Goal: Information Seeking & Learning: Understand process/instructions

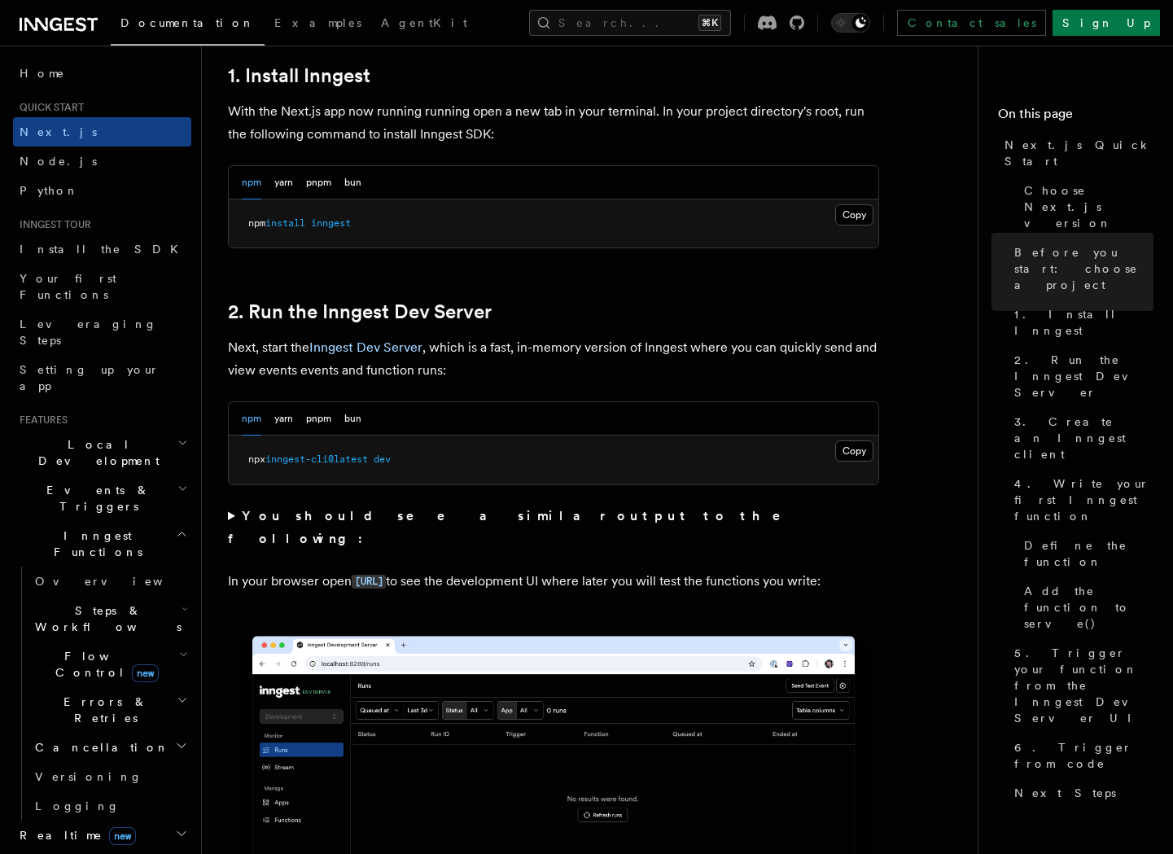
scroll to position [868, 0]
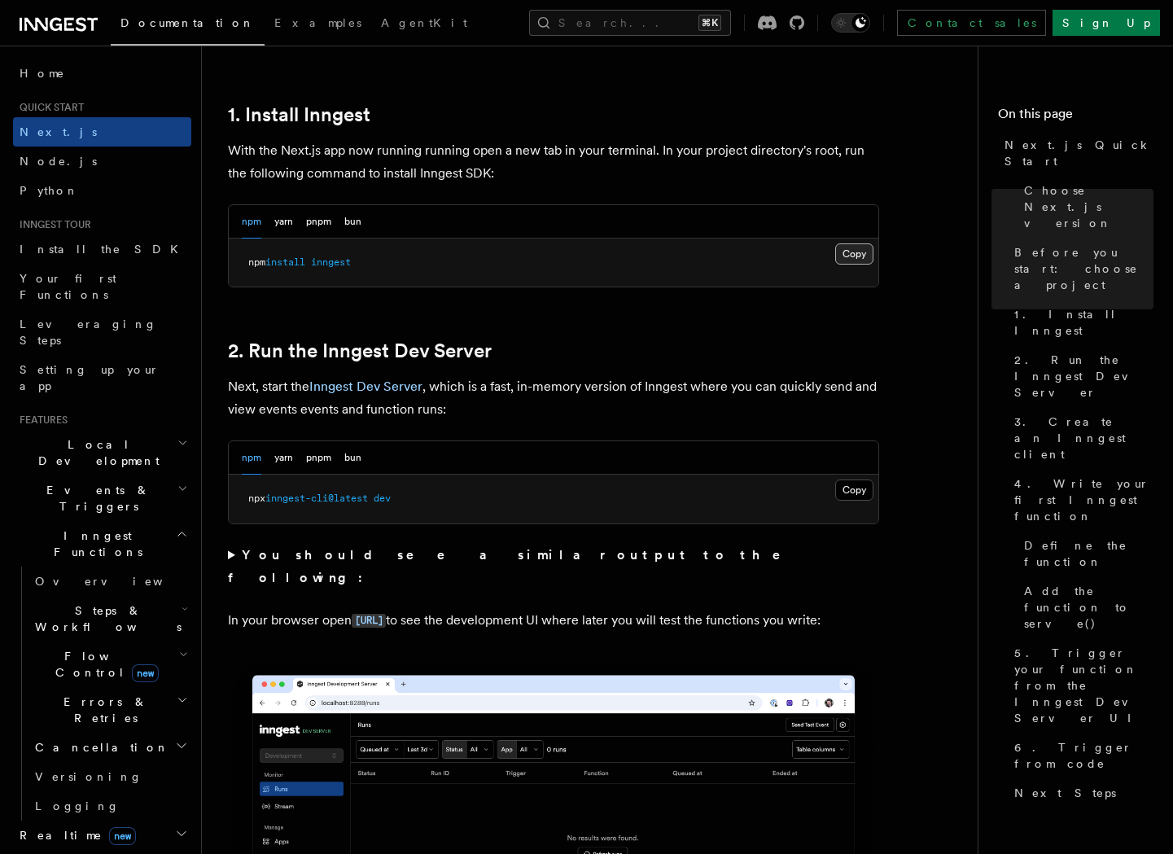
click at [863, 247] on button "Copy Copied" at bounding box center [854, 253] width 38 height 21
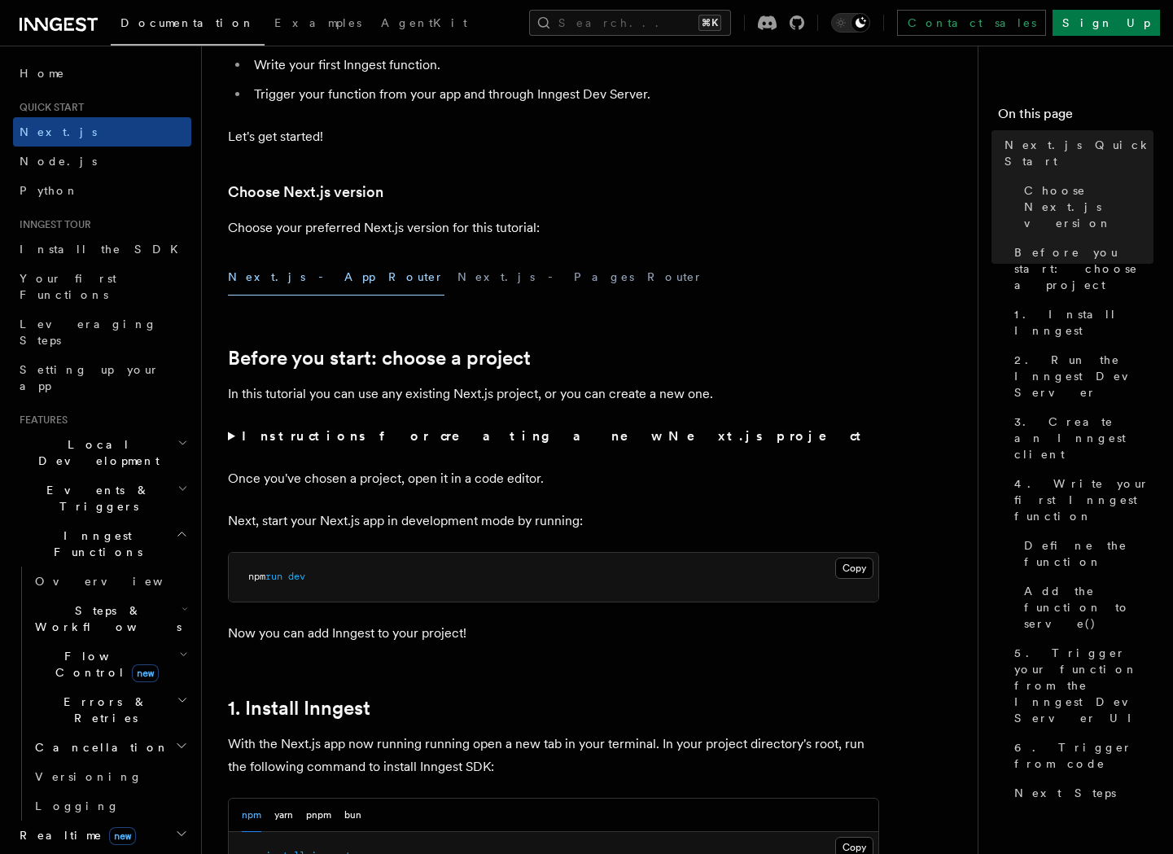
scroll to position [277, 0]
click at [229, 435] on summary "Instructions for creating a new Next.js project" at bounding box center [553, 434] width 651 height 23
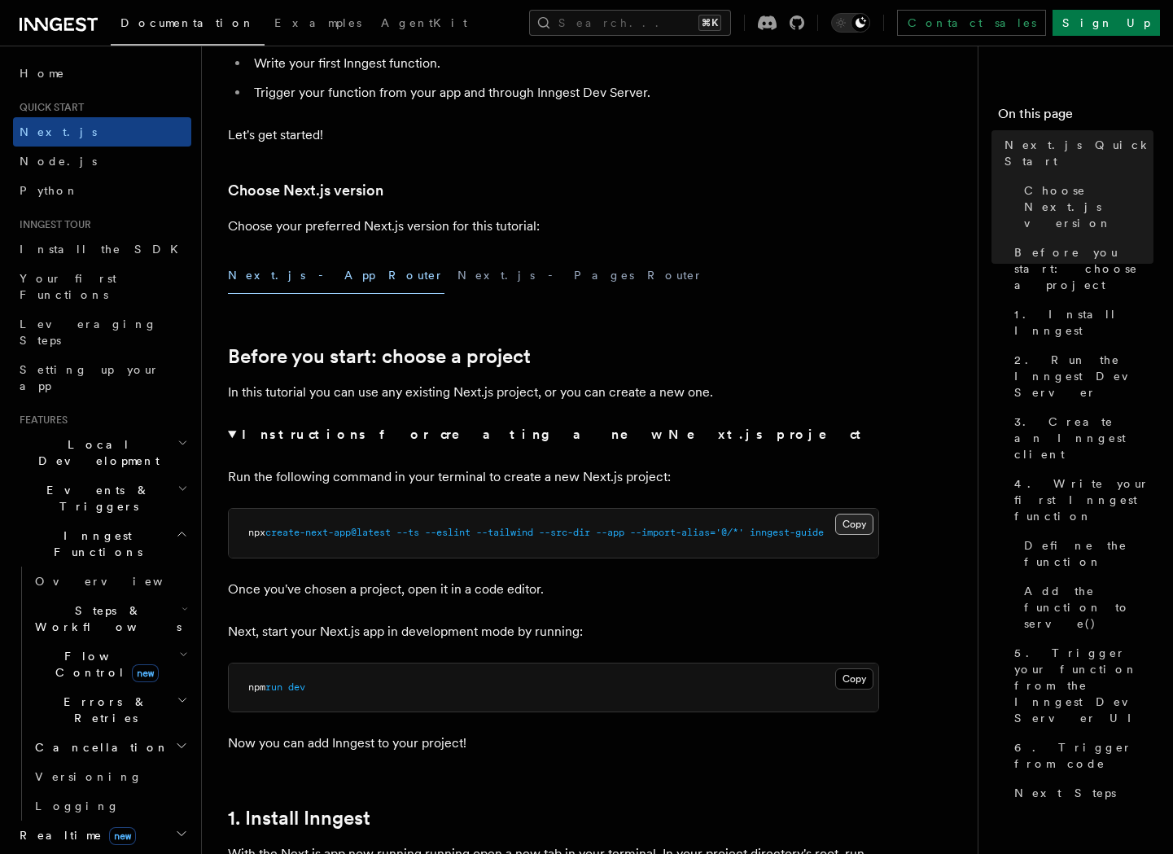
click at [859, 519] on button "Copy Copied" at bounding box center [854, 523] width 38 height 21
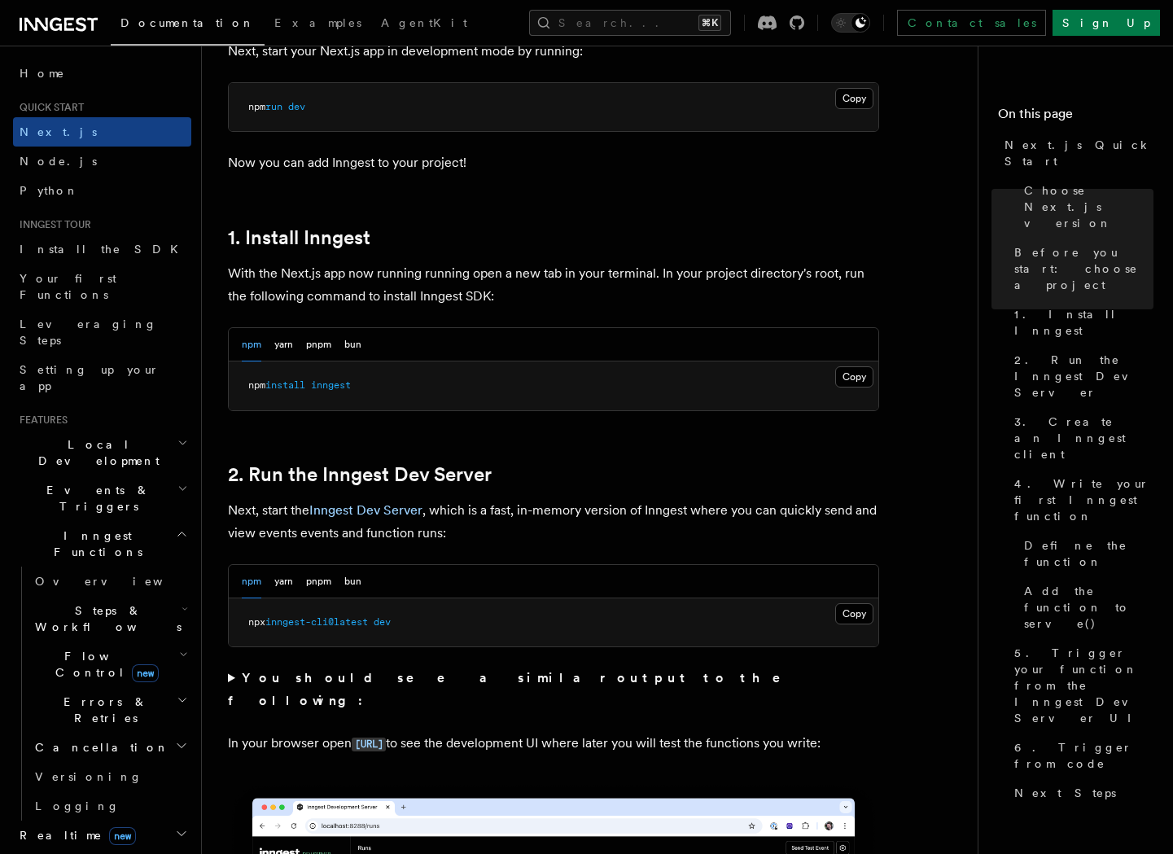
scroll to position [873, 0]
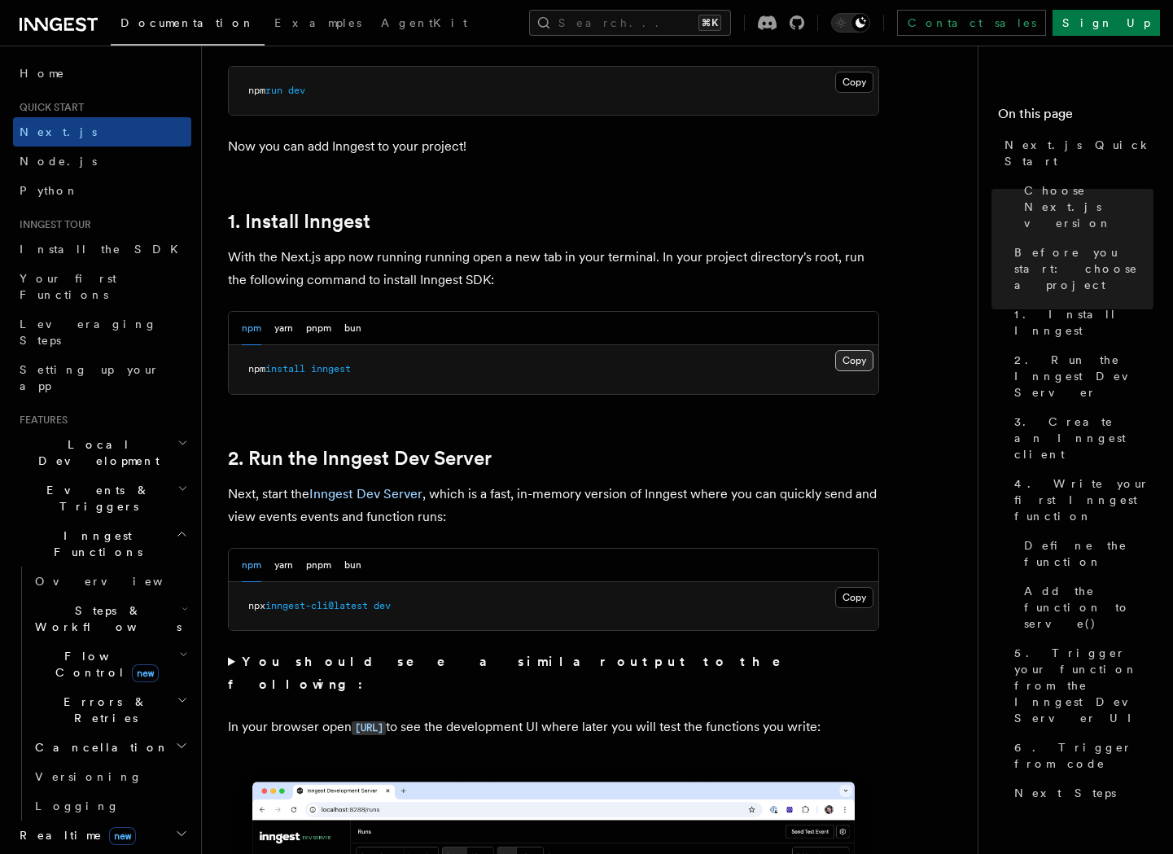
click at [851, 359] on button "Copy Copied" at bounding box center [854, 360] width 38 height 21
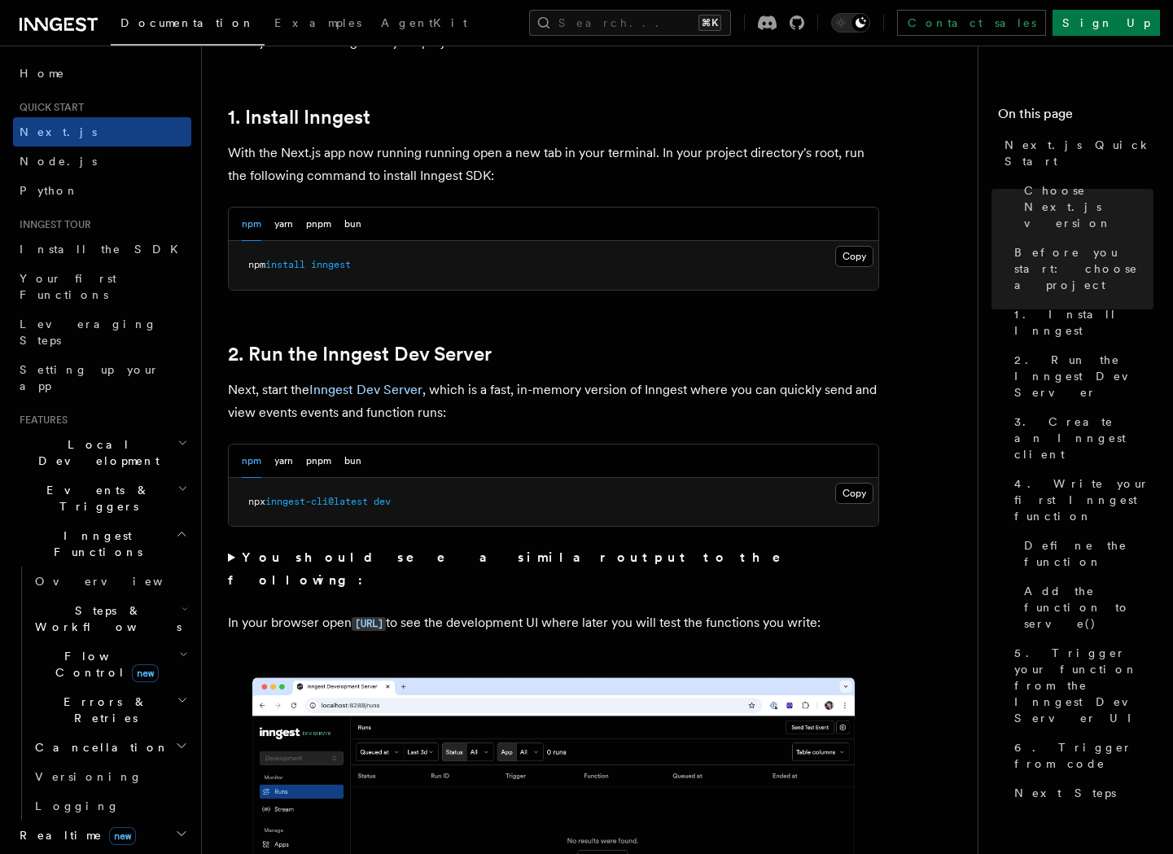
scroll to position [979, 0]
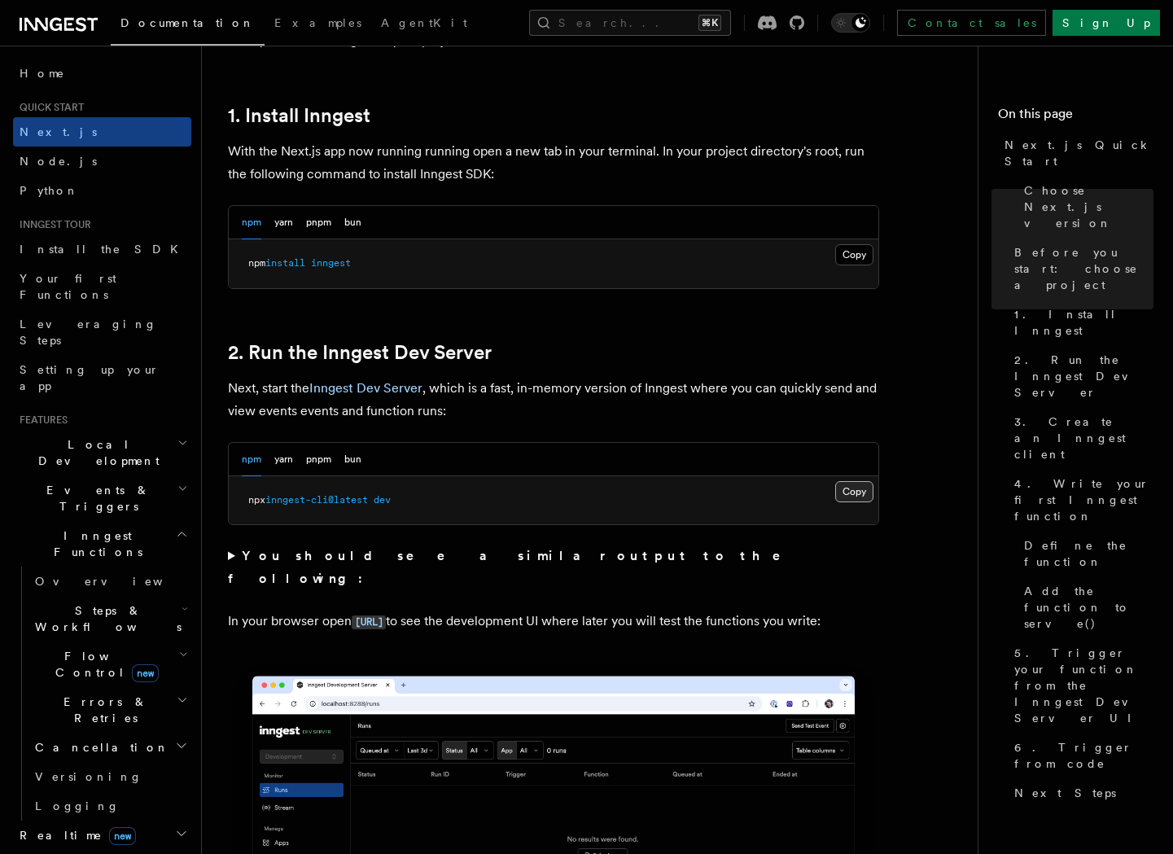
click at [846, 485] on button "Copy Copied" at bounding box center [854, 491] width 38 height 21
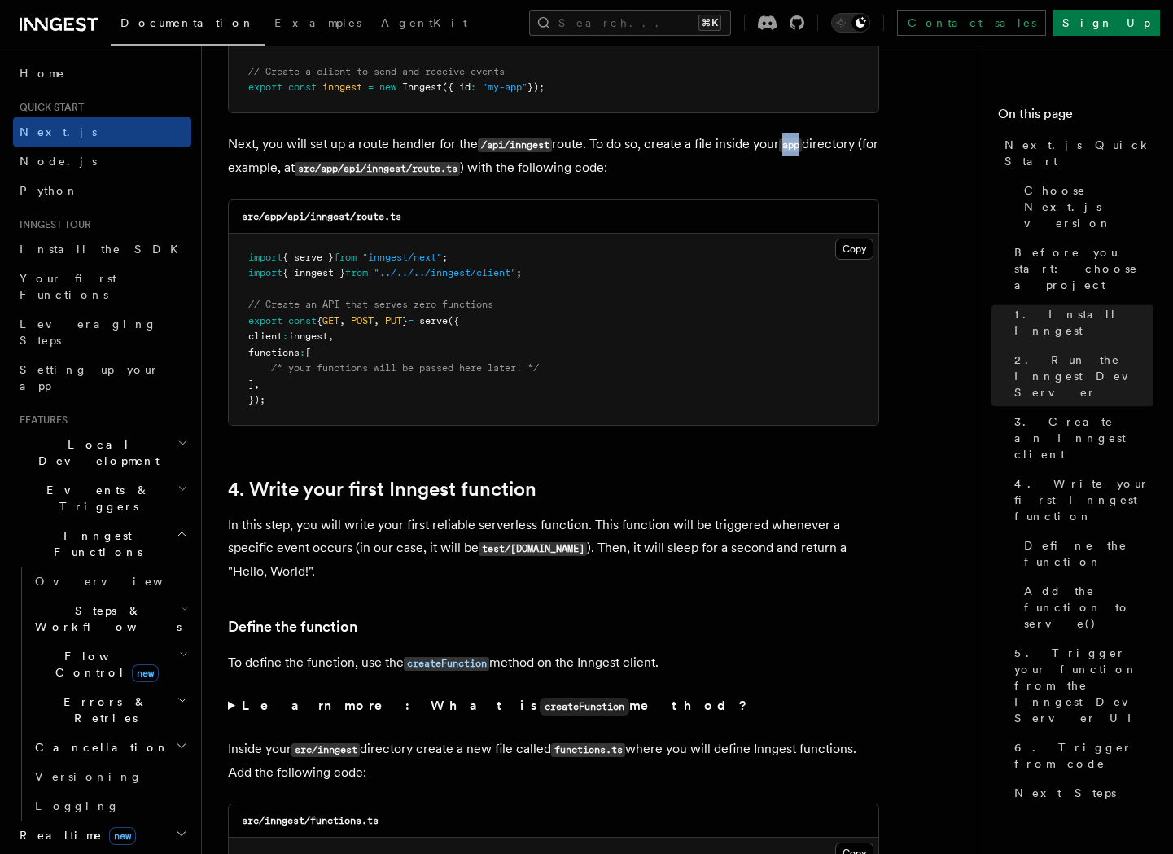
scroll to position [2333, 0]
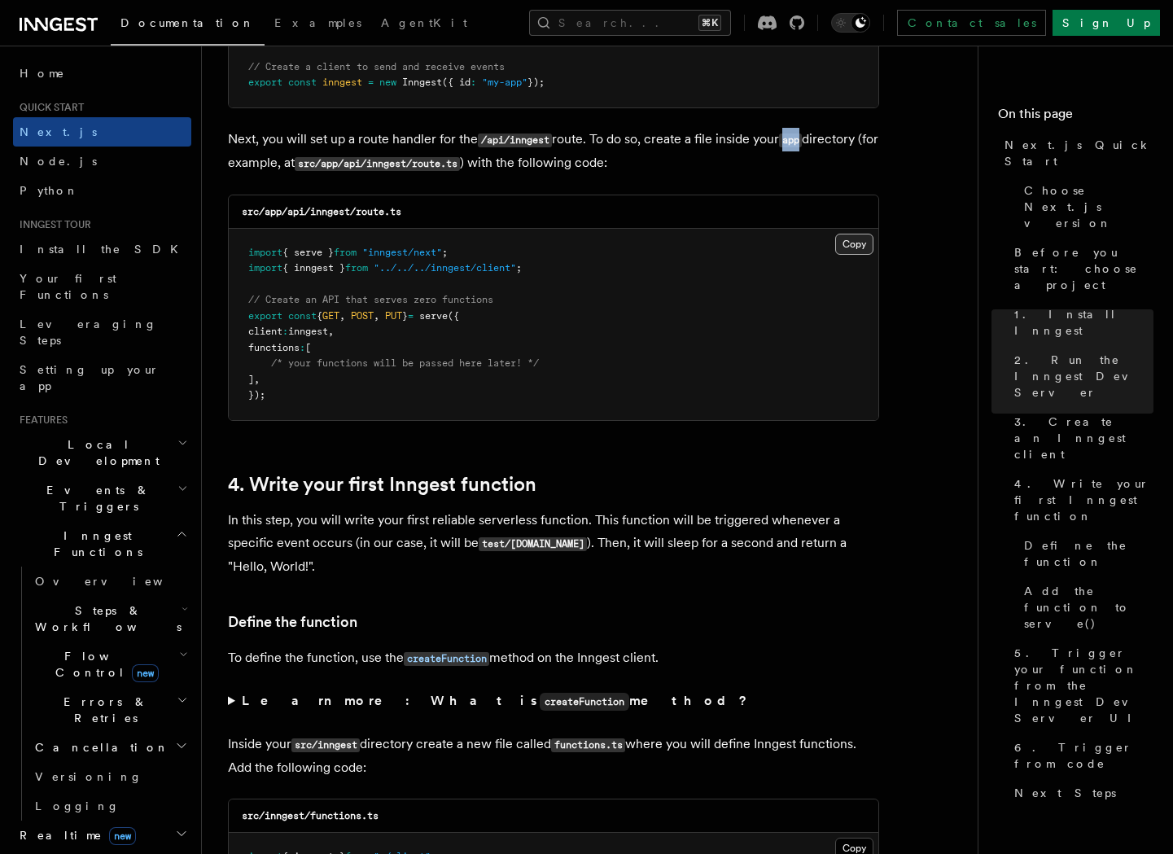
click at [849, 242] on button "Copy Copied" at bounding box center [854, 244] width 38 height 21
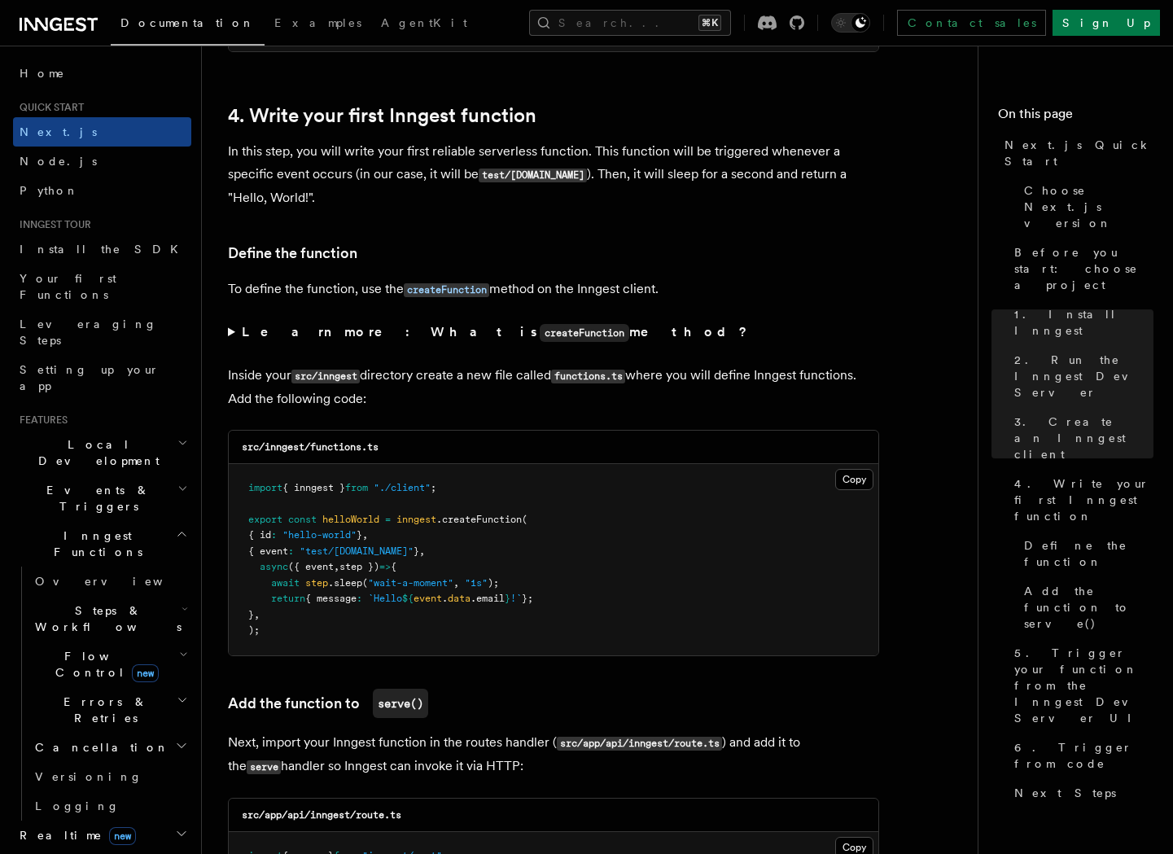
scroll to position [2729, 0]
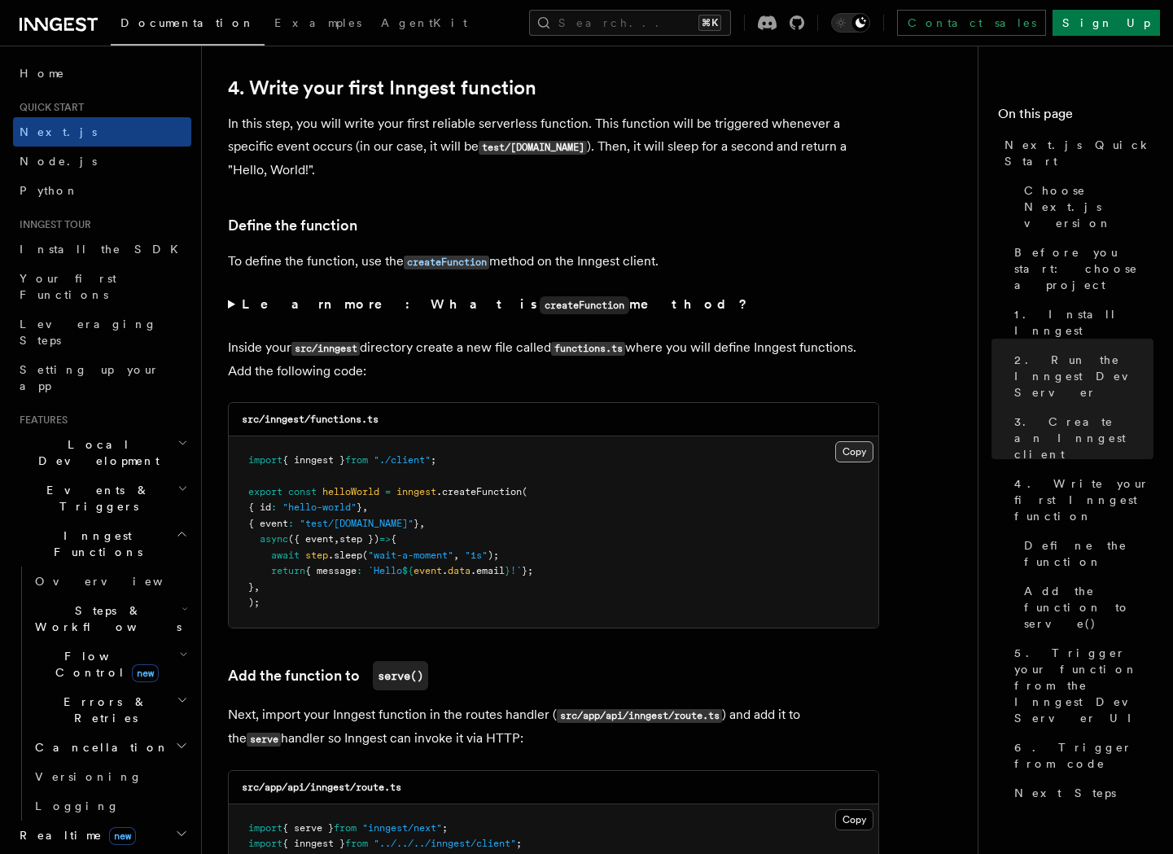
click at [850, 459] on button "Copy Copied" at bounding box center [854, 451] width 38 height 21
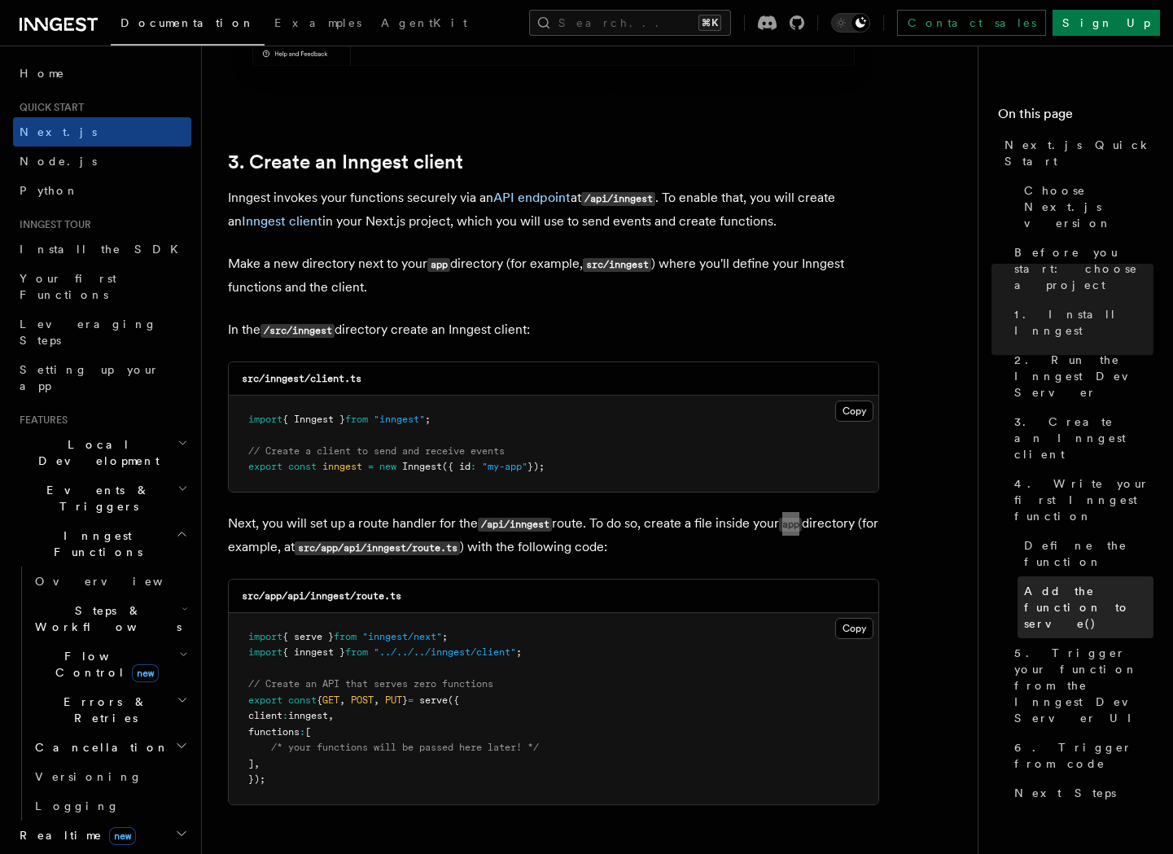
scroll to position [1946, 0]
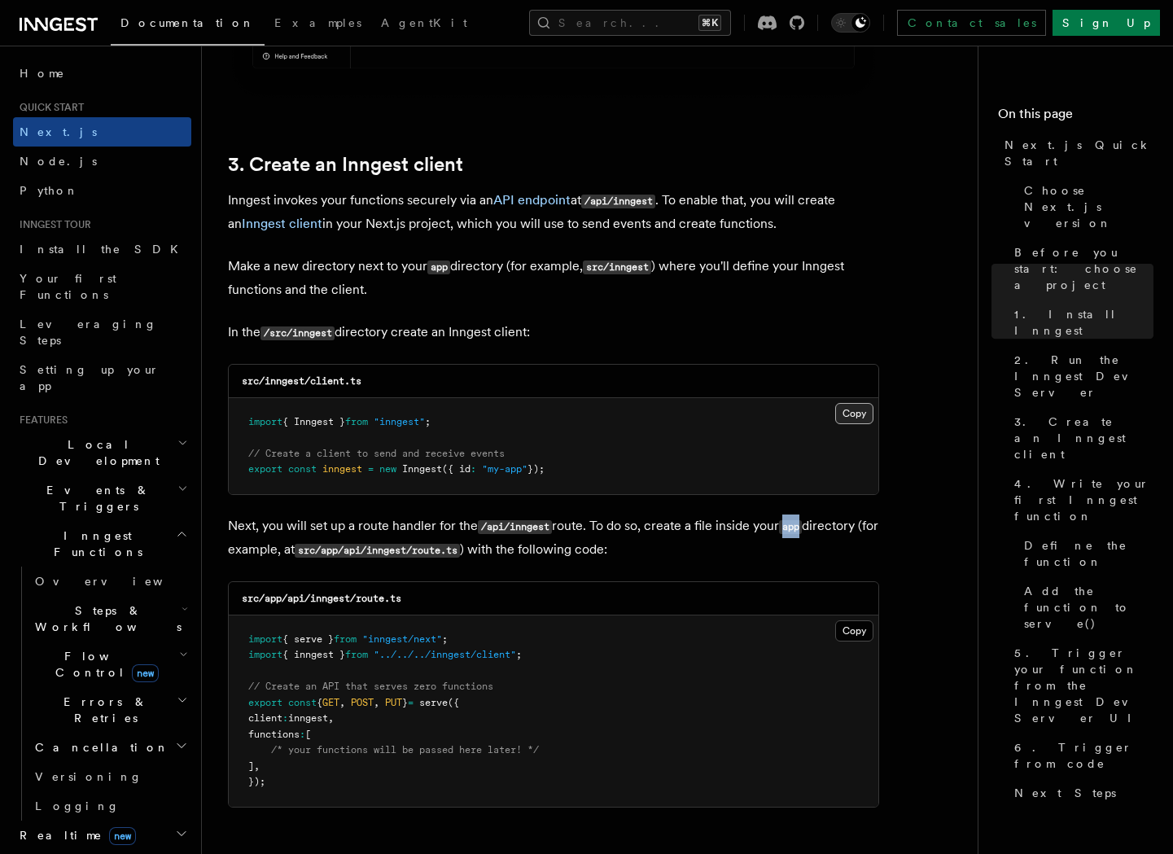
click at [847, 413] on button "Copy Copied" at bounding box center [854, 413] width 38 height 21
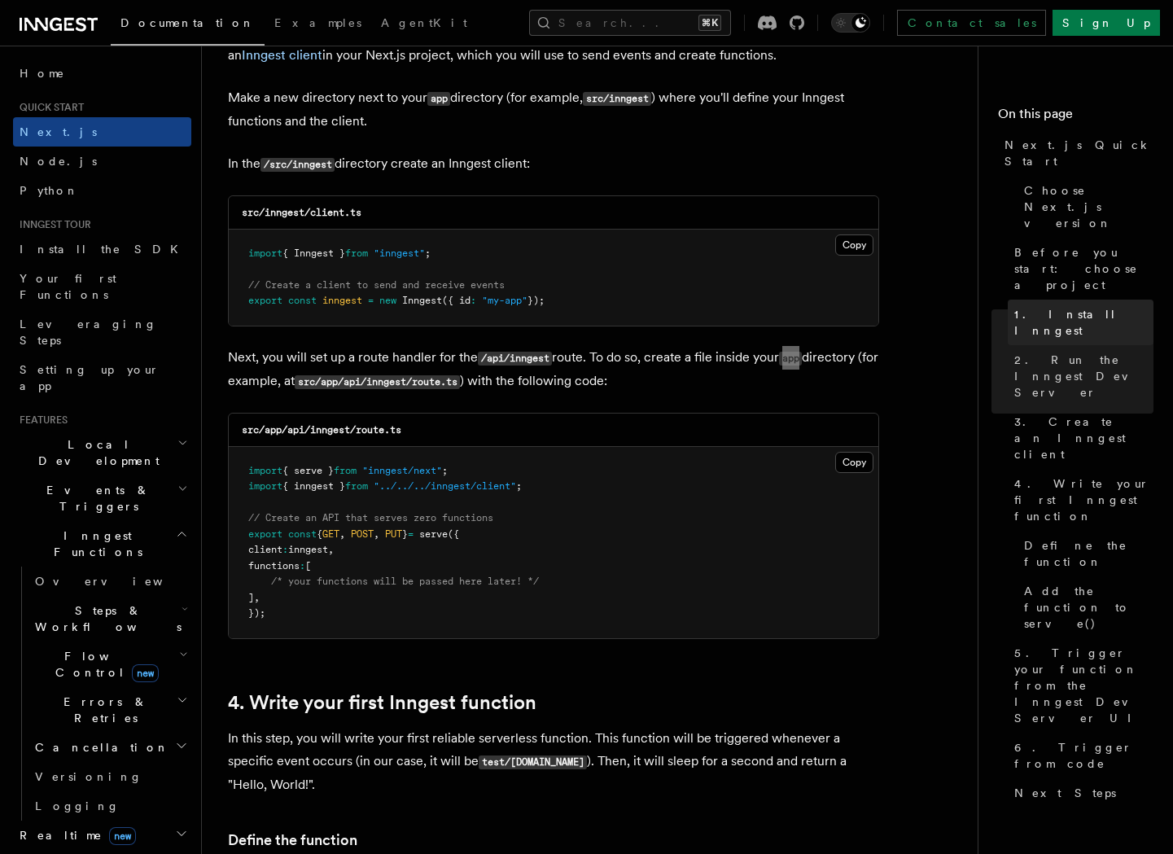
scroll to position [2098, 0]
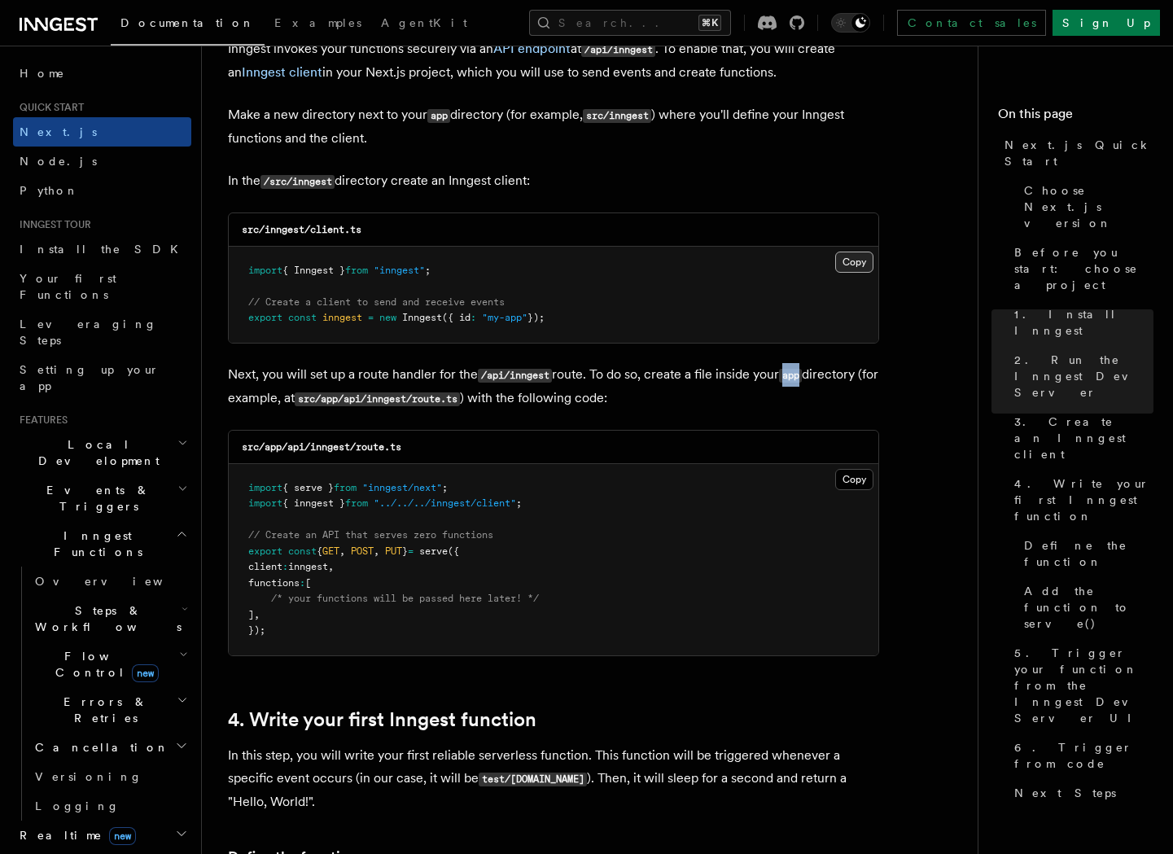
click at [867, 264] on button "Copy Copied" at bounding box center [854, 261] width 38 height 21
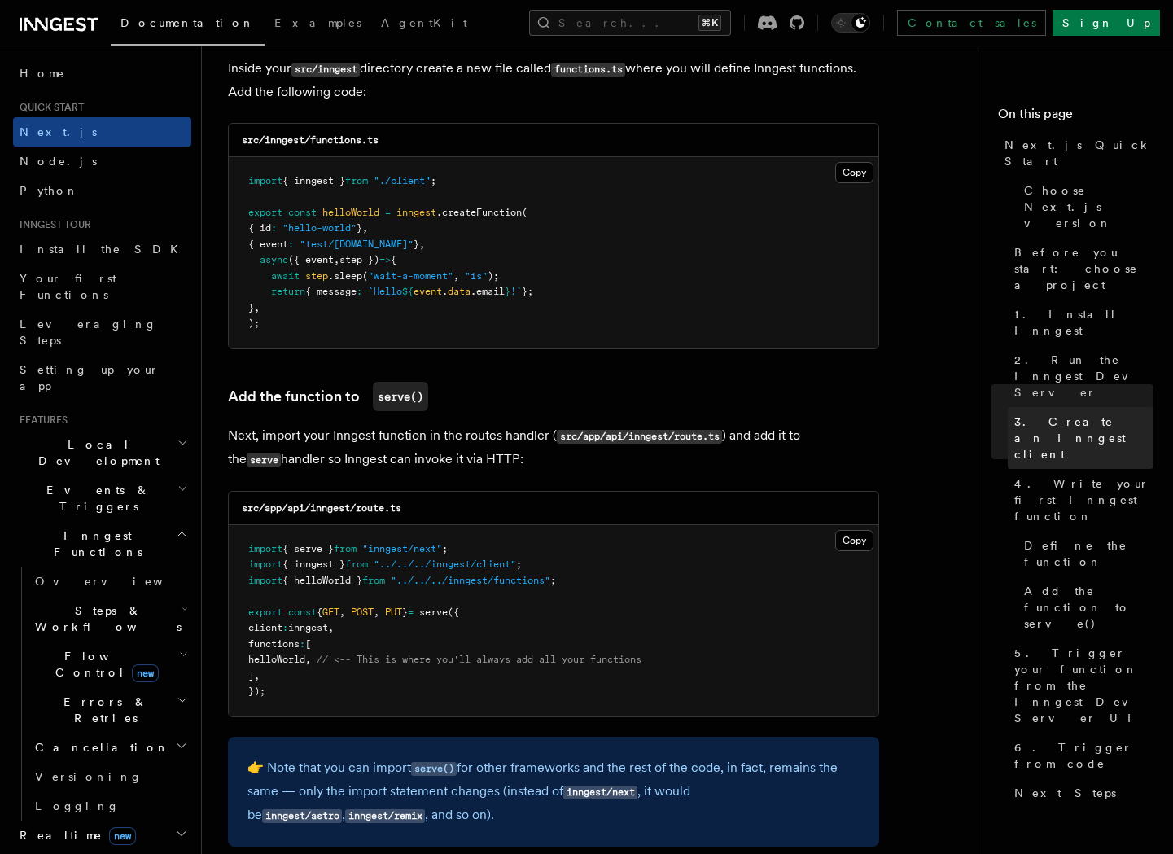
scroll to position [3012, 0]
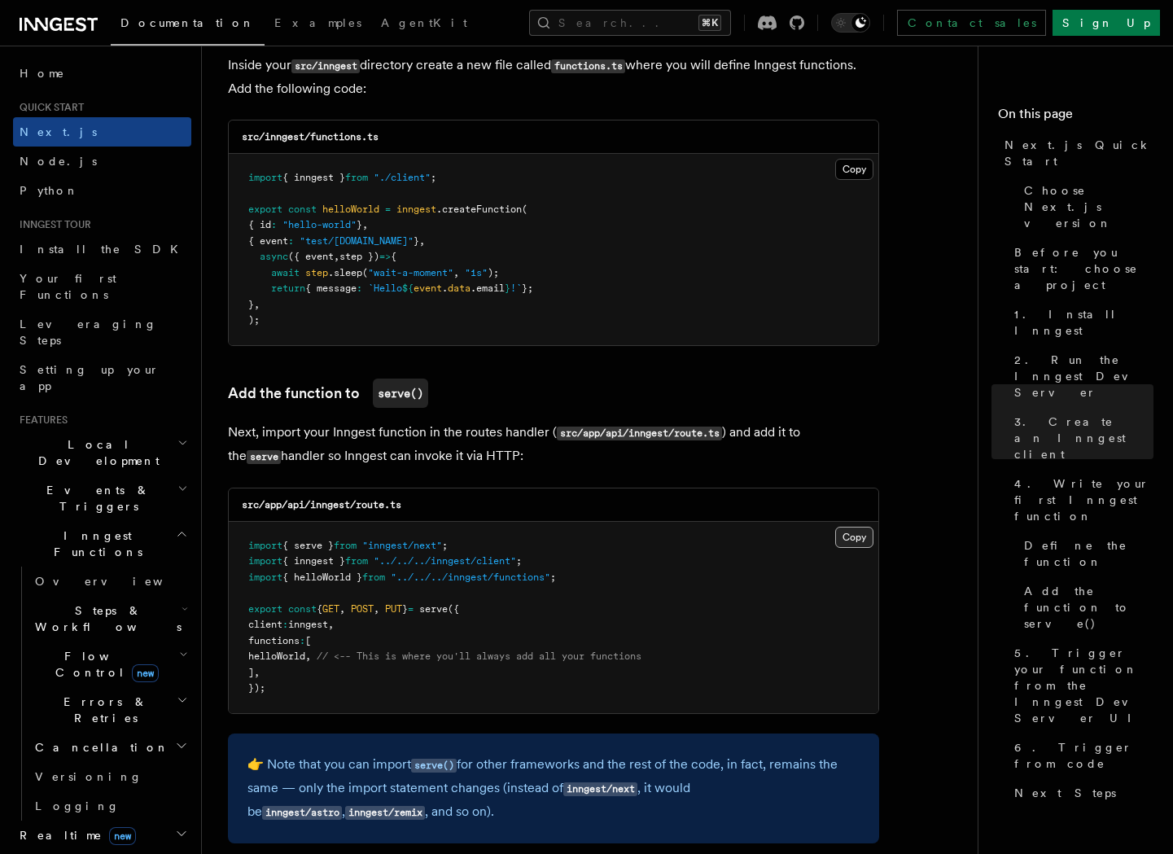
click at [856, 548] on button "Copy Copied" at bounding box center [854, 536] width 38 height 21
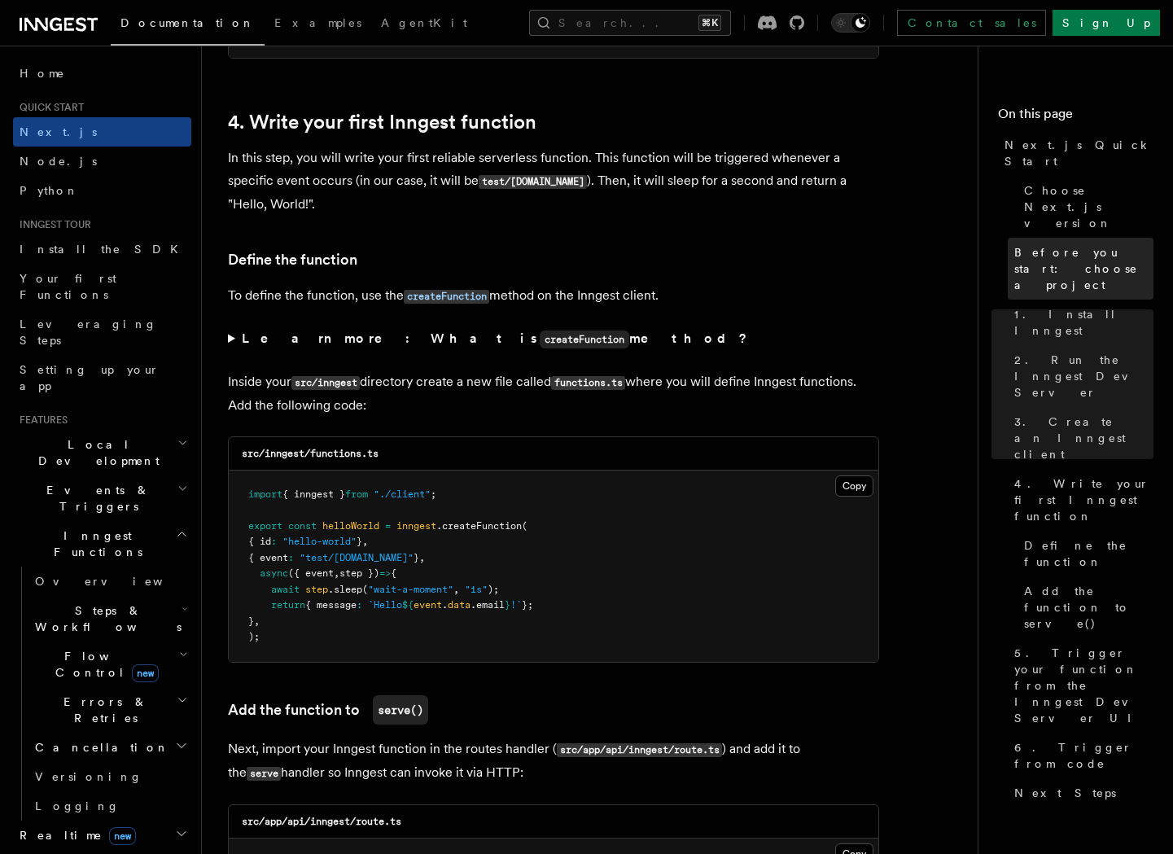
scroll to position [2698, 0]
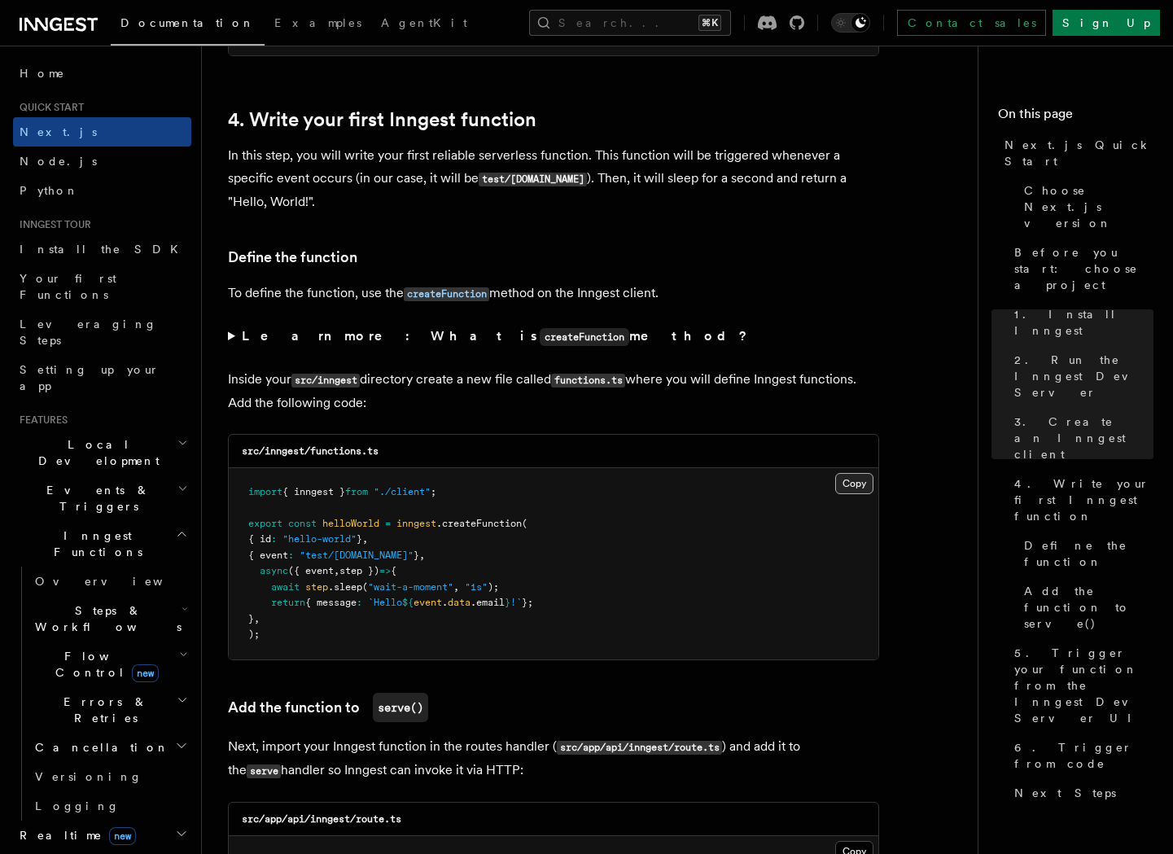
click at [854, 489] on button "Copy Copied" at bounding box center [854, 483] width 38 height 21
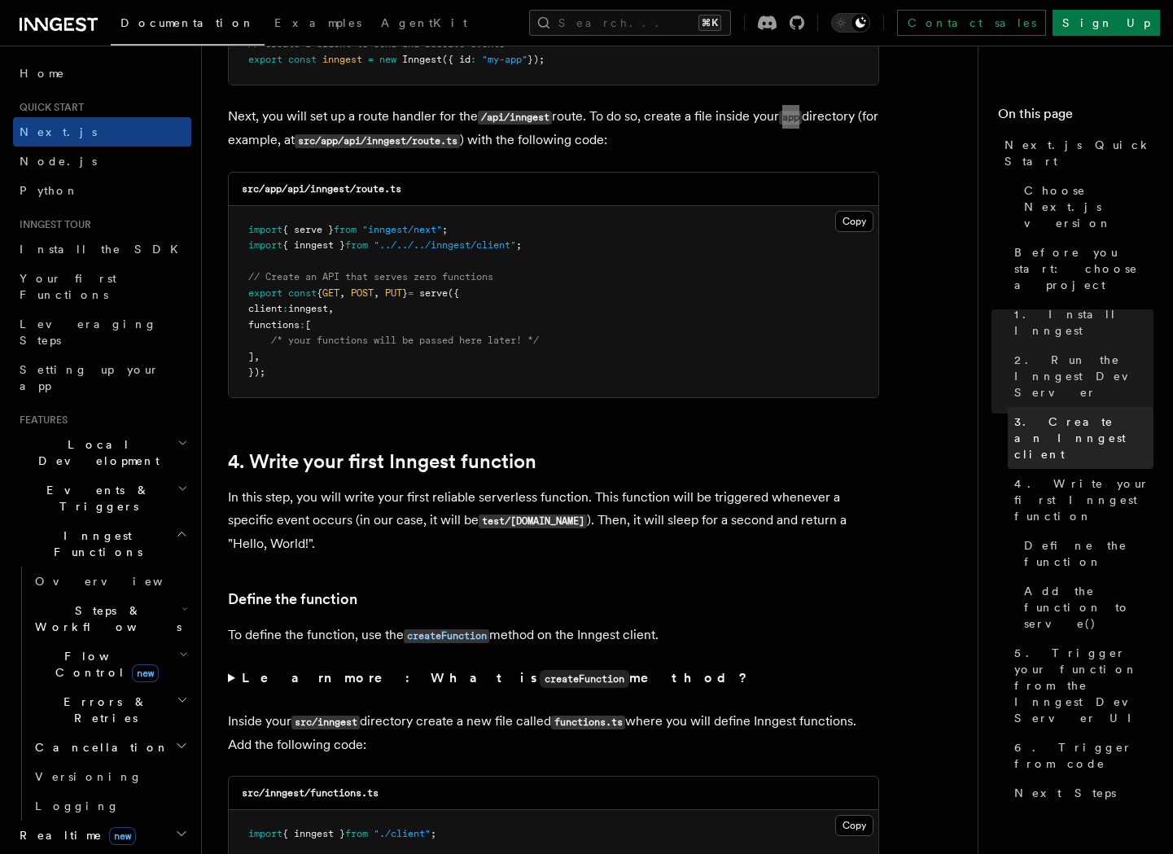
scroll to position [2359, 0]
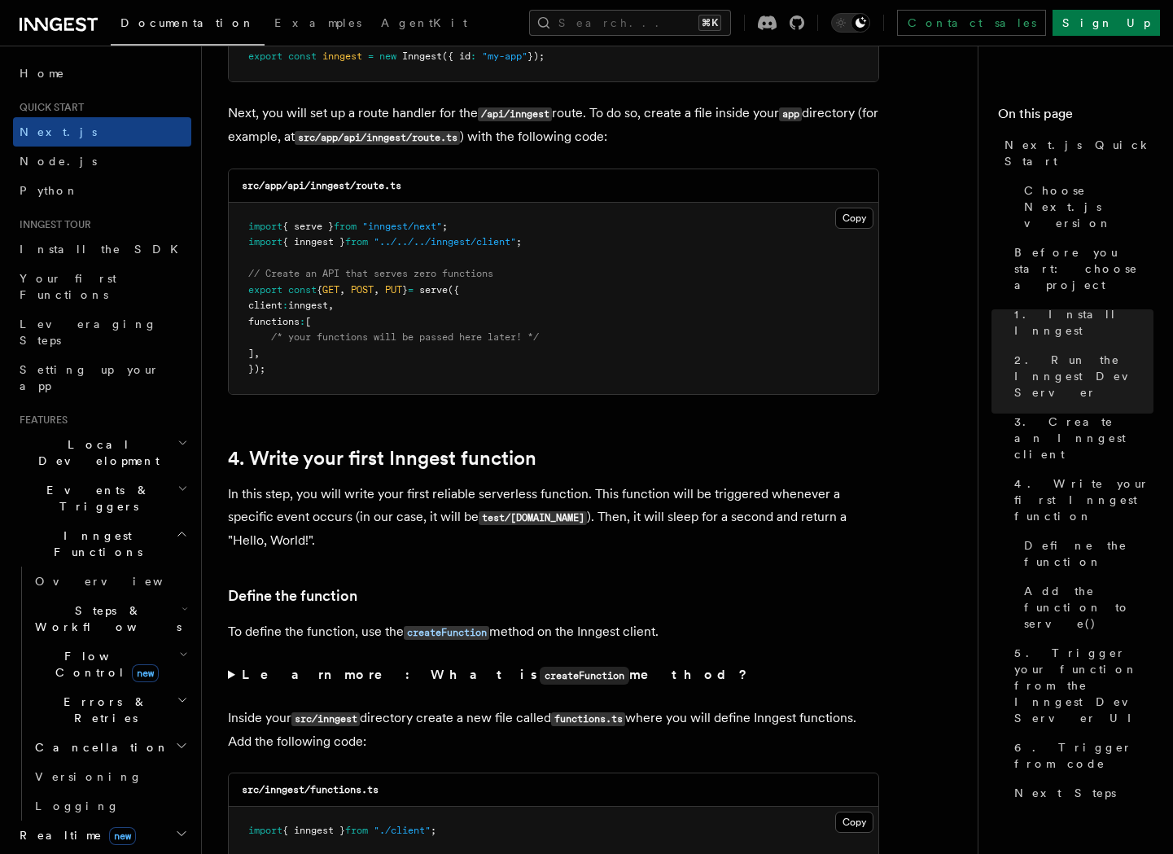
click at [856, 198] on div "src/app/api/inngest/route.ts" at bounding box center [553, 185] width 649 height 33
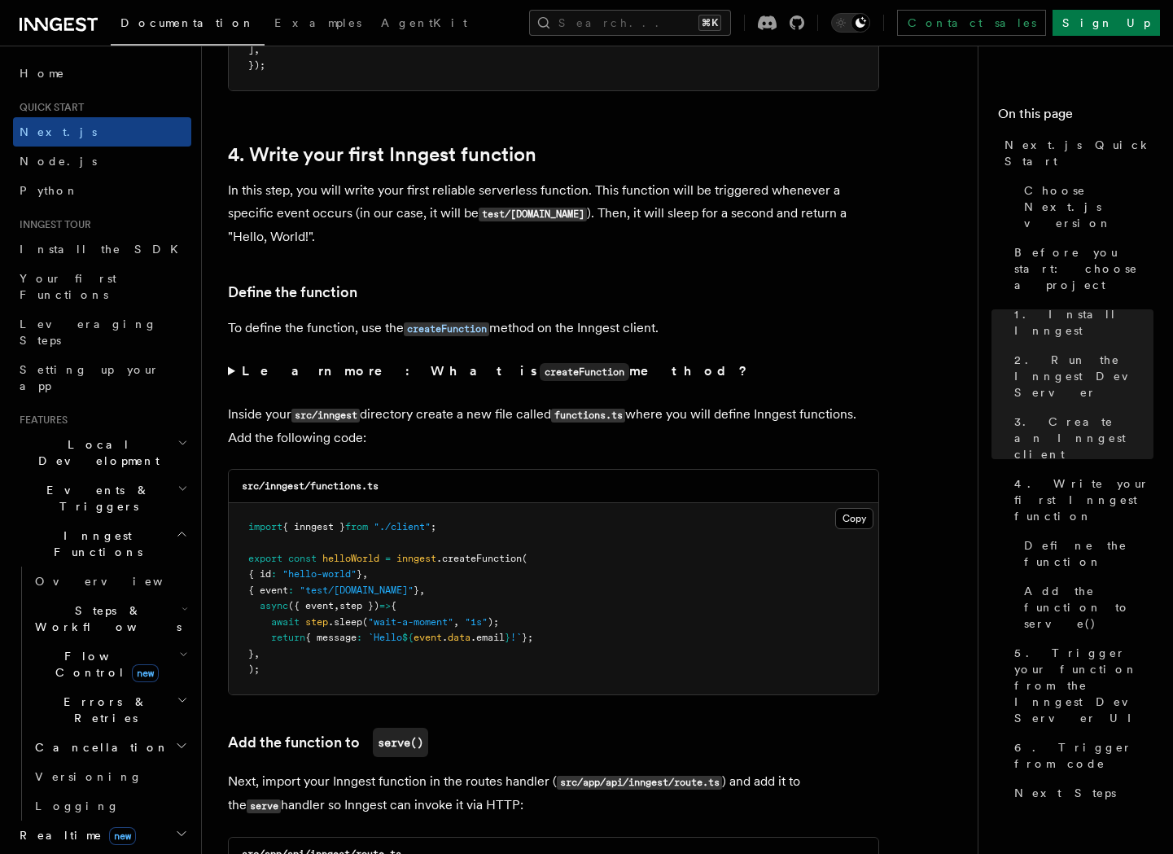
scroll to position [2687, 0]
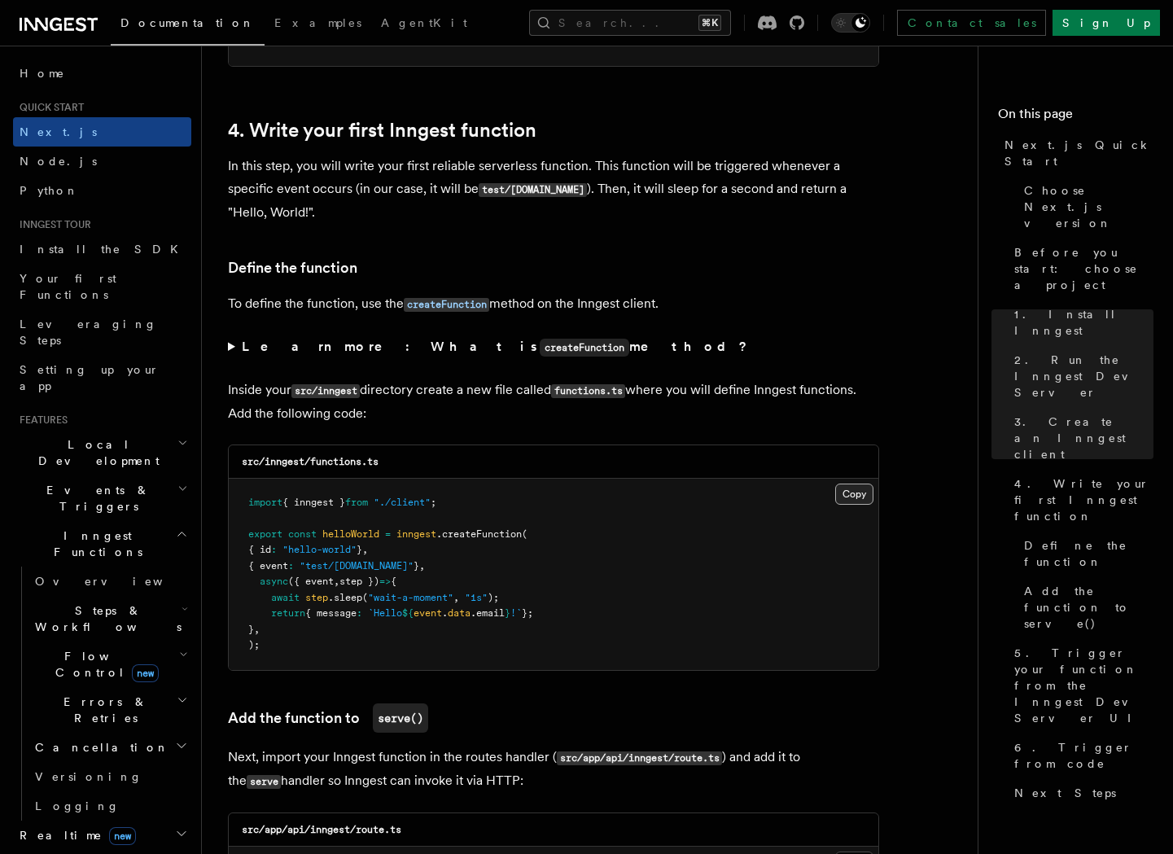
click at [846, 505] on button "Copy Copied" at bounding box center [854, 493] width 38 height 21
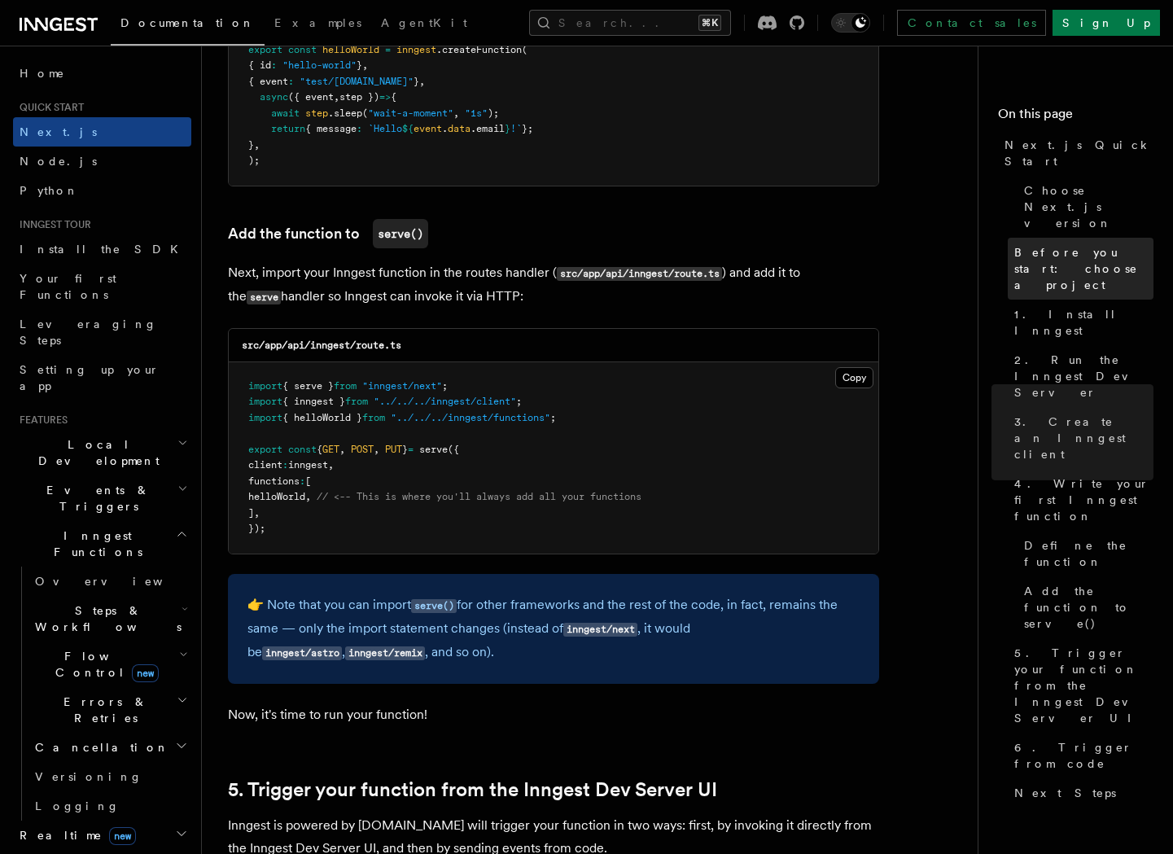
scroll to position [3257, 0]
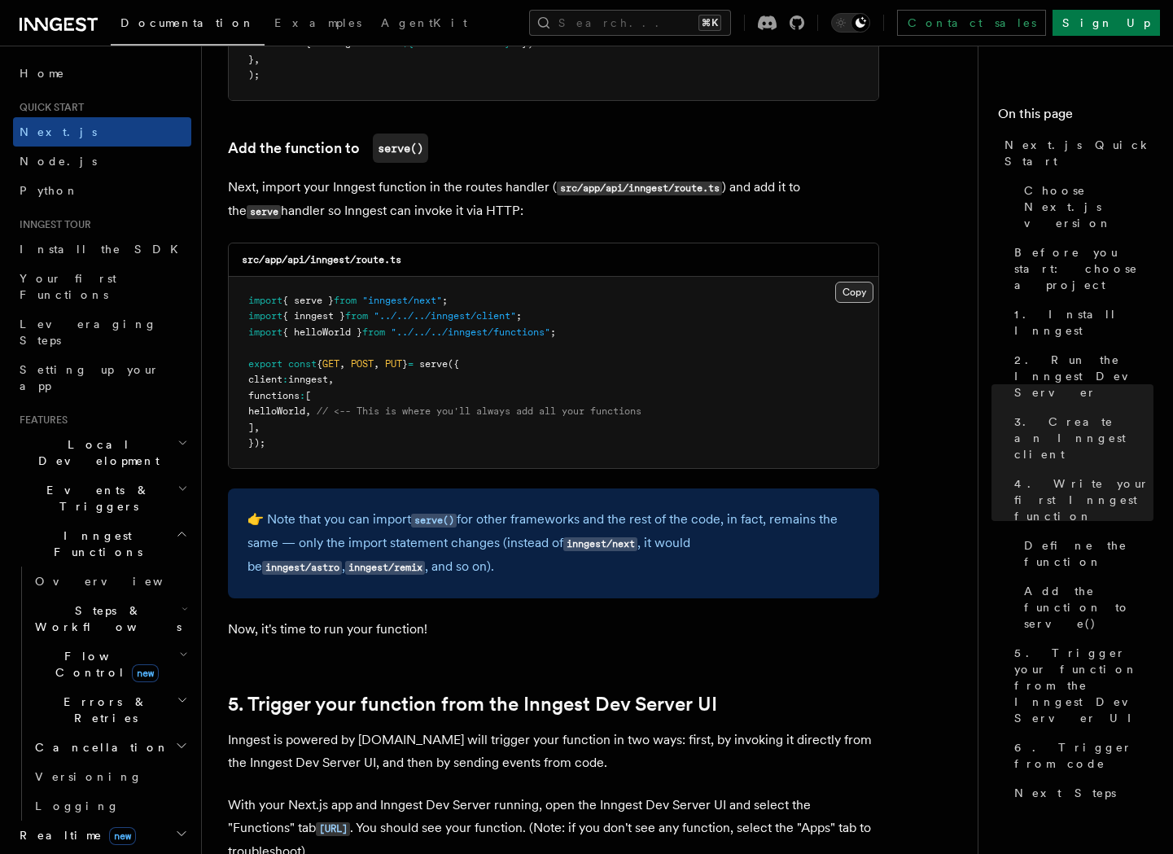
click at [857, 295] on button "Copy Copied" at bounding box center [854, 292] width 38 height 21
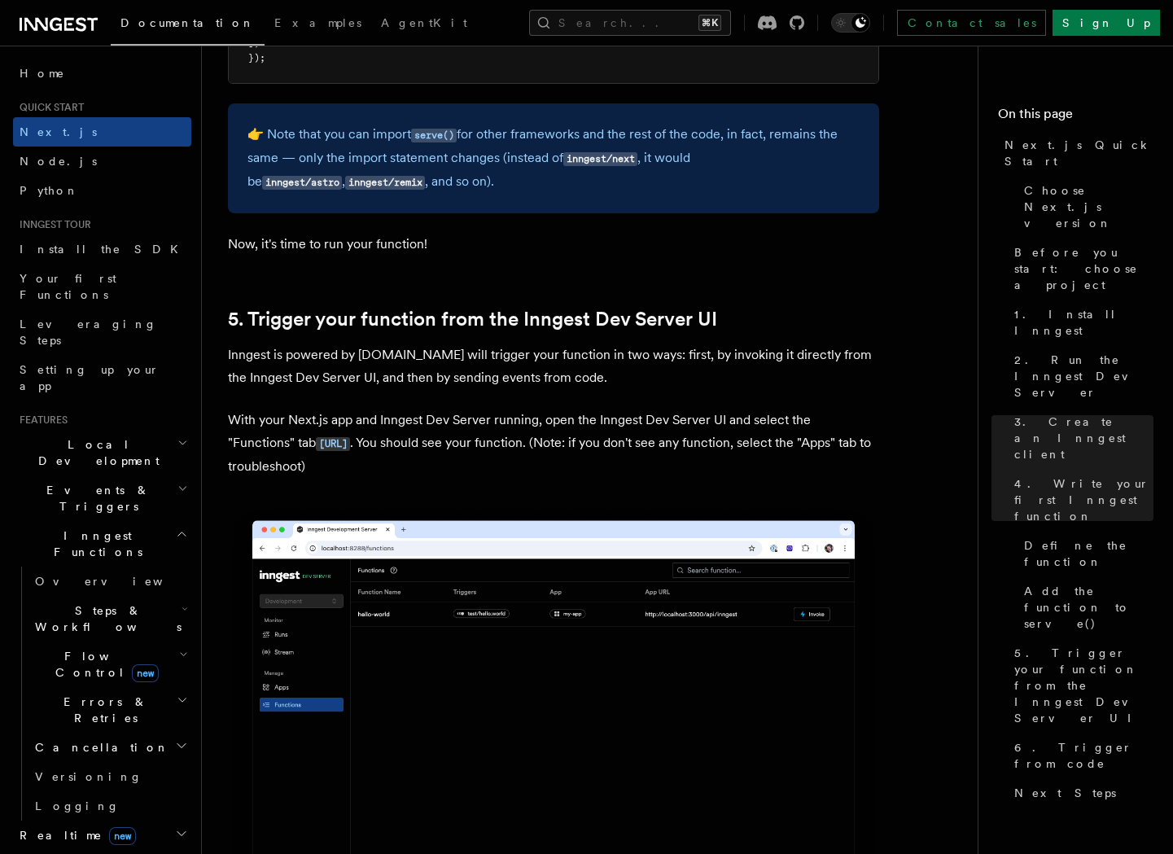
scroll to position [3639, 0]
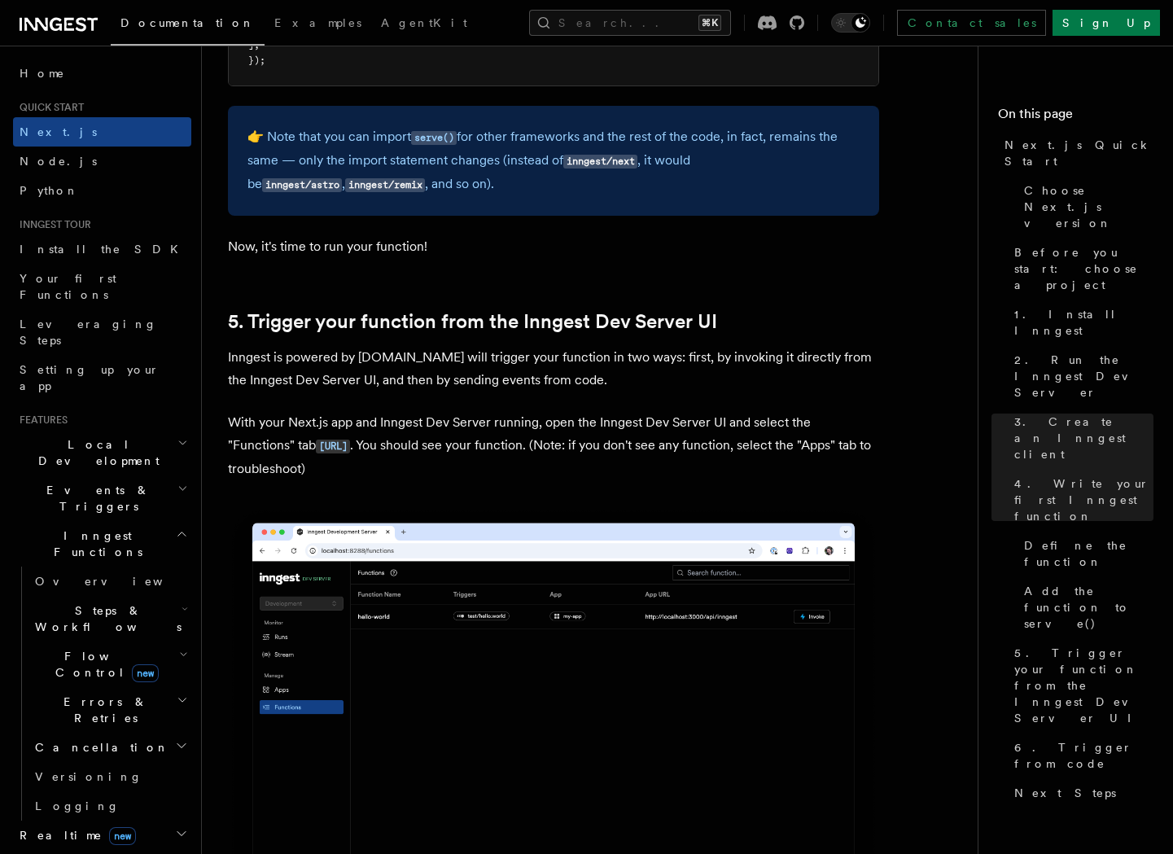
drag, startPoint x: 254, startPoint y: 452, endPoint x: 13, endPoint y: 375, distance: 252.7
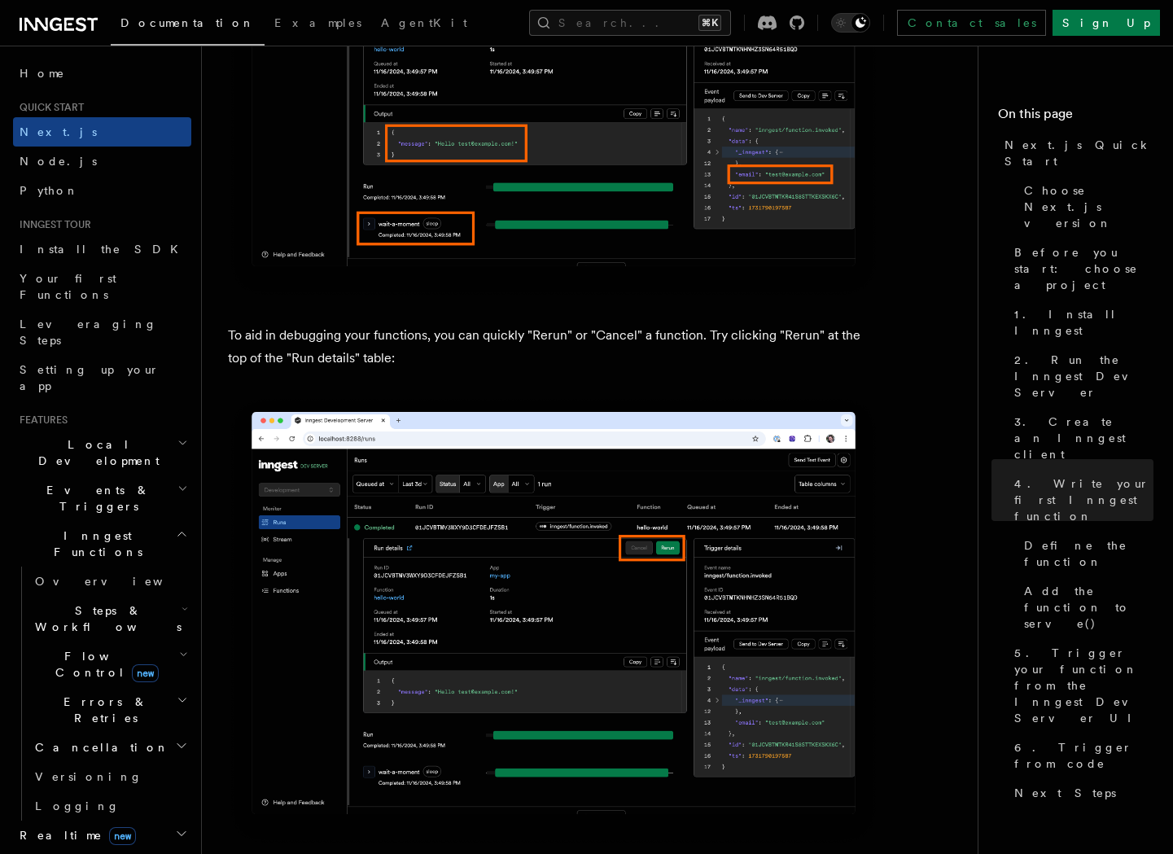
scroll to position [6986, 0]
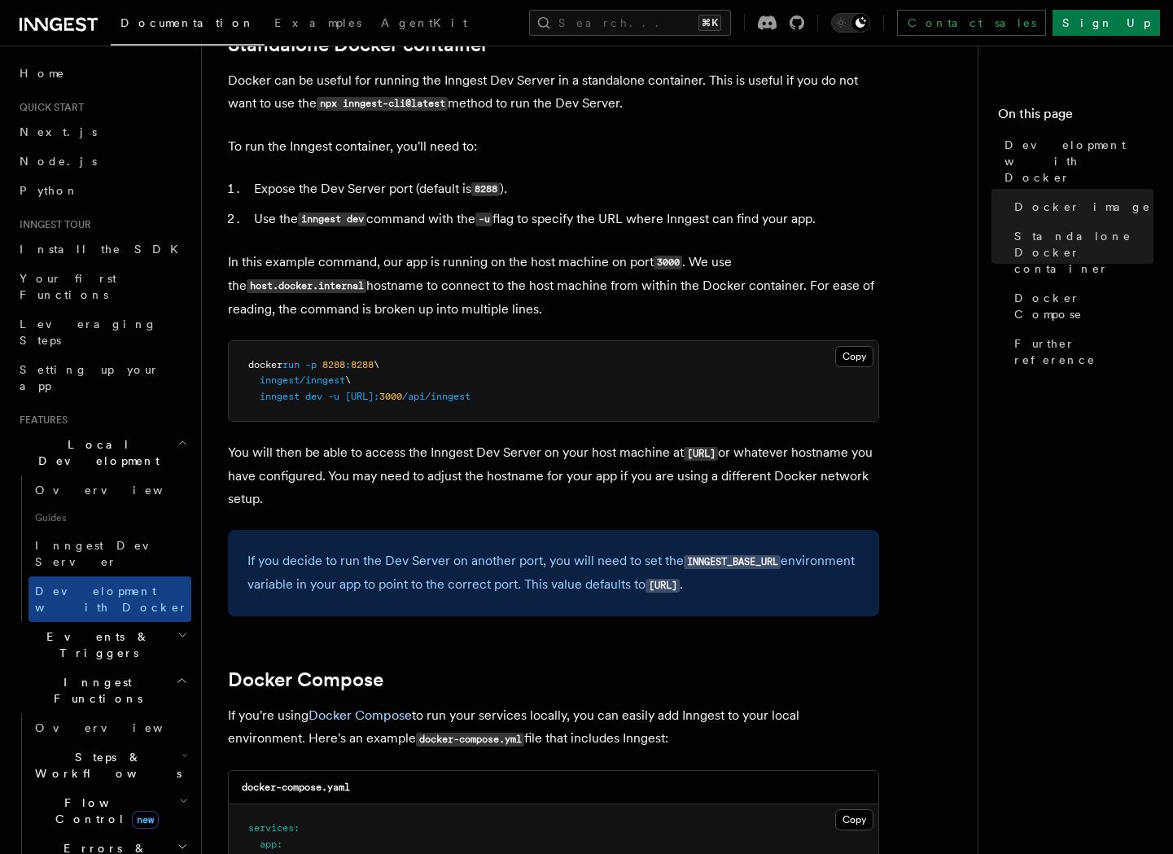
scroll to position [315, 0]
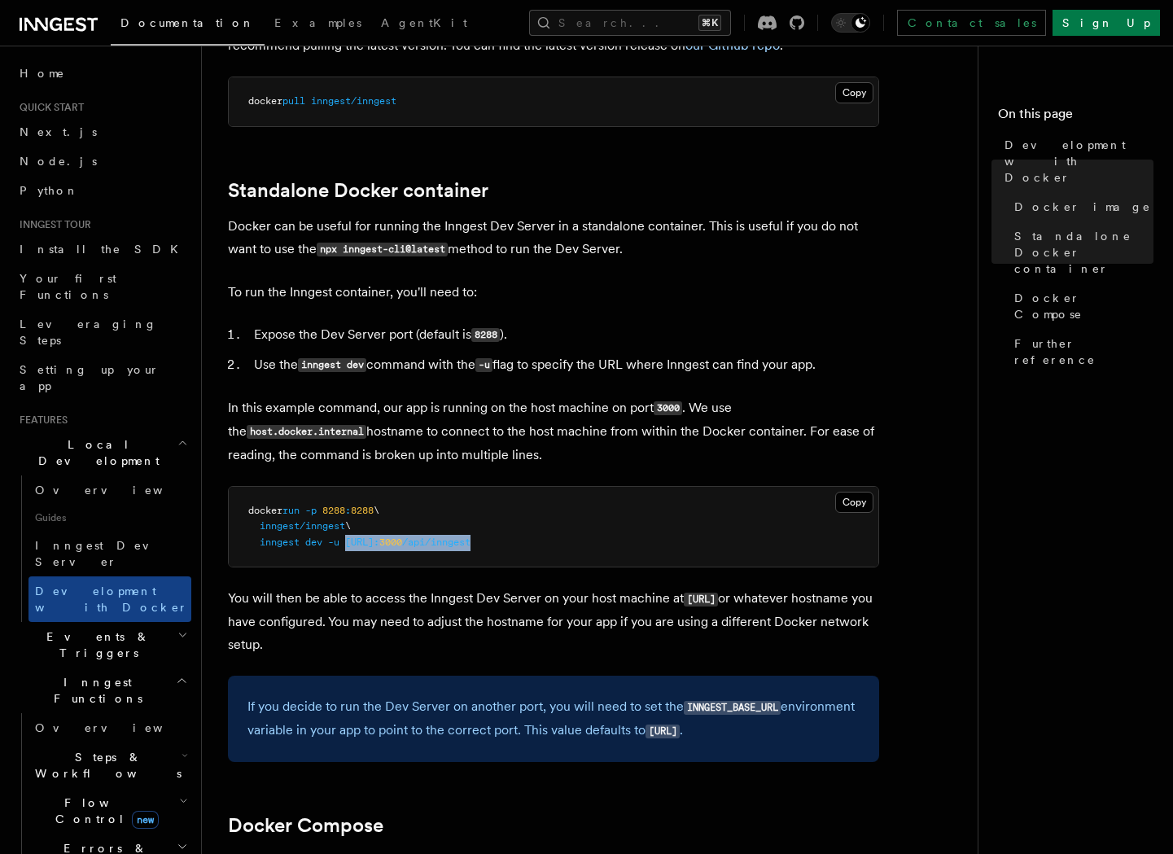
drag, startPoint x: 346, startPoint y: 543, endPoint x: 631, endPoint y: 537, distance: 284.9
click at [631, 537] on pre "docker run -p 8288 : 8288 \ inngest/inngest \ inngest dev -u http://host.docker…" at bounding box center [553, 527] width 649 height 81
copy span "http://host.docker.internal: 3000 /api/inngest"
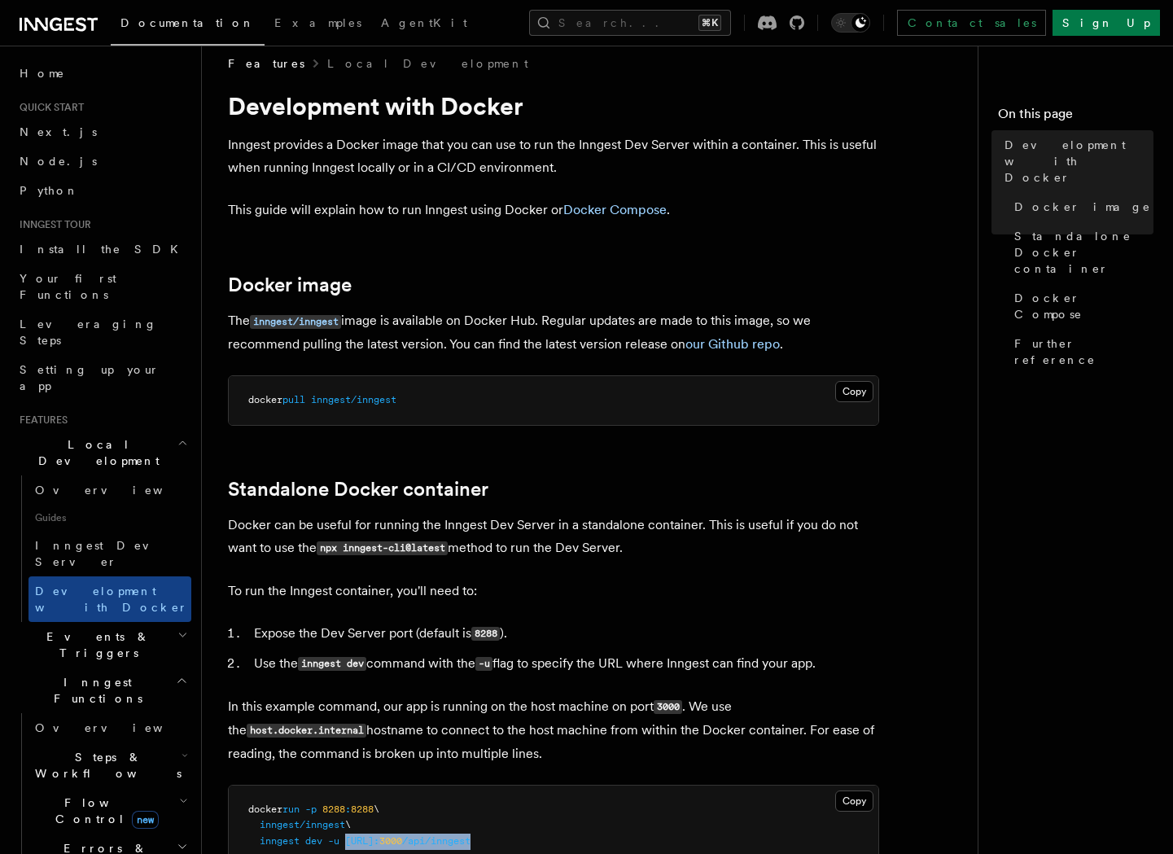
scroll to position [0, 0]
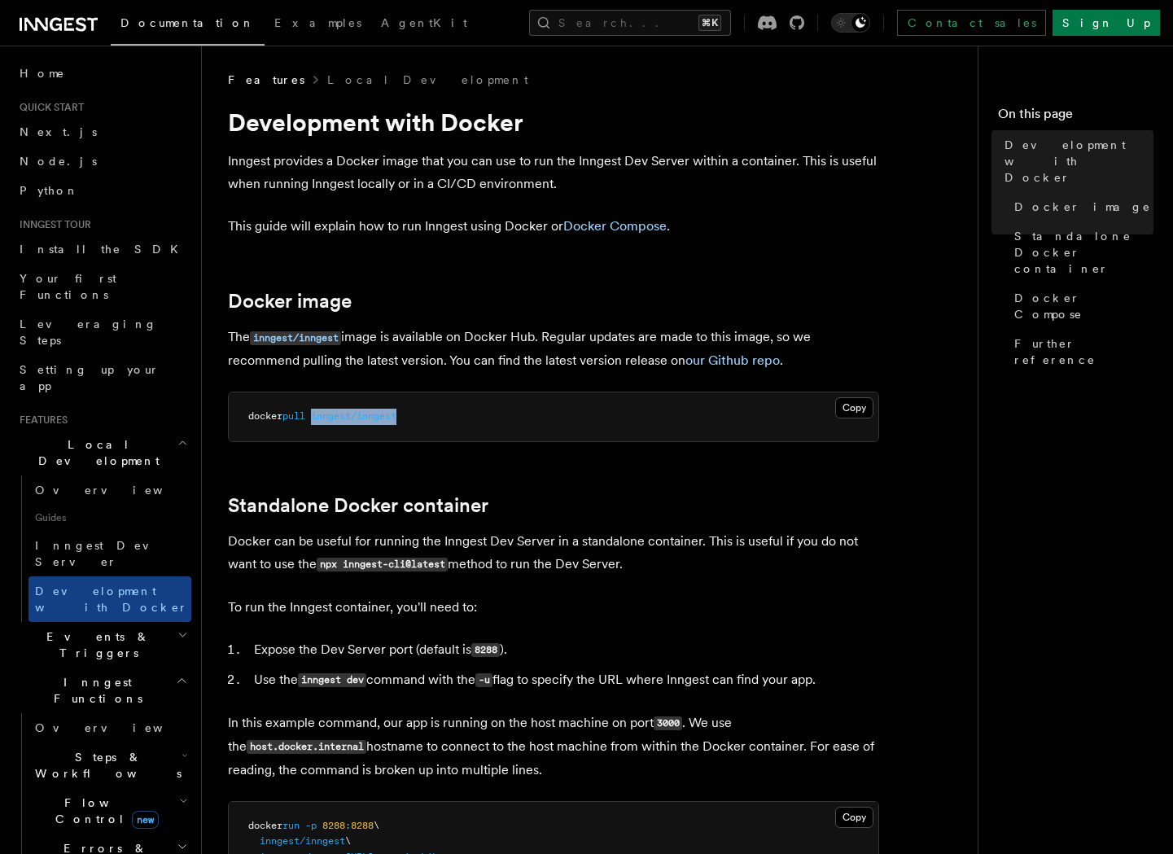
drag, startPoint x: 317, startPoint y: 417, endPoint x: 480, endPoint y: 417, distance: 162.7
click at [481, 417] on pre "docker pull inngest/inngest" at bounding box center [553, 416] width 649 height 49
copy span "inngest/inngest"
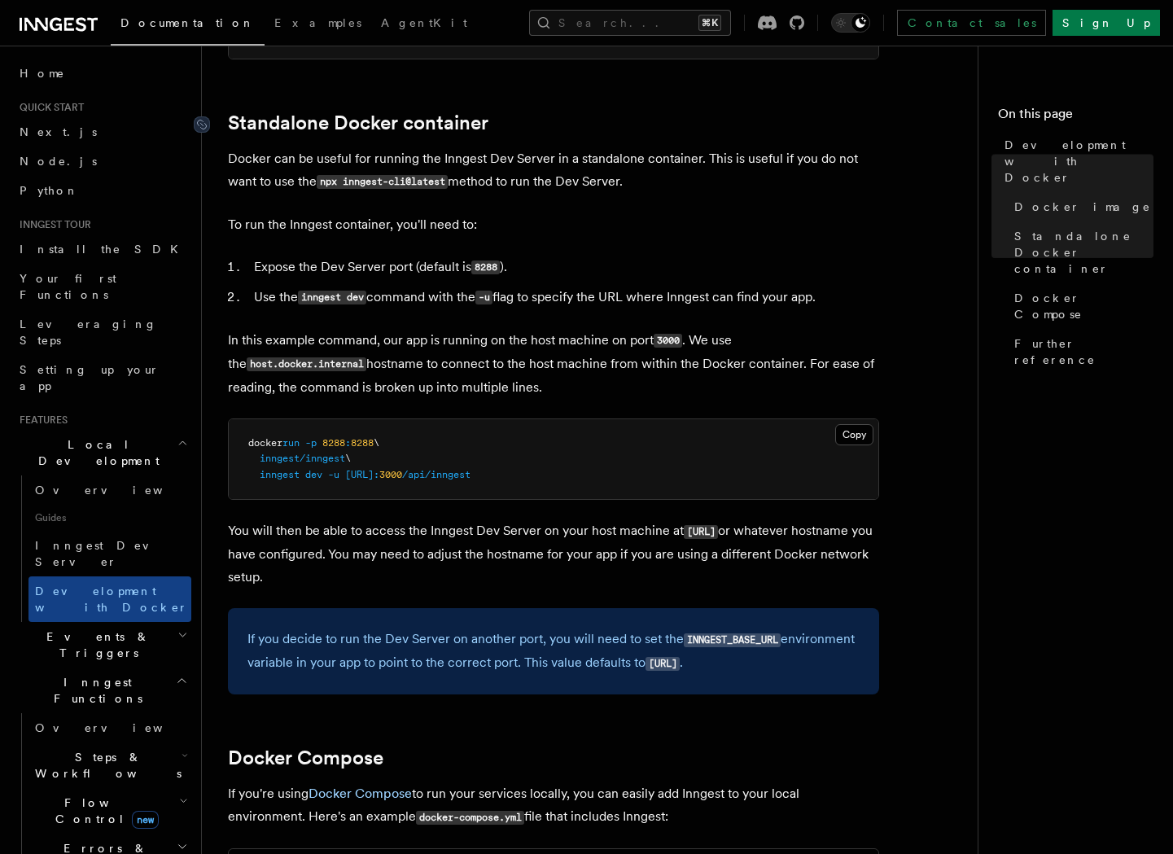
scroll to position [384, 0]
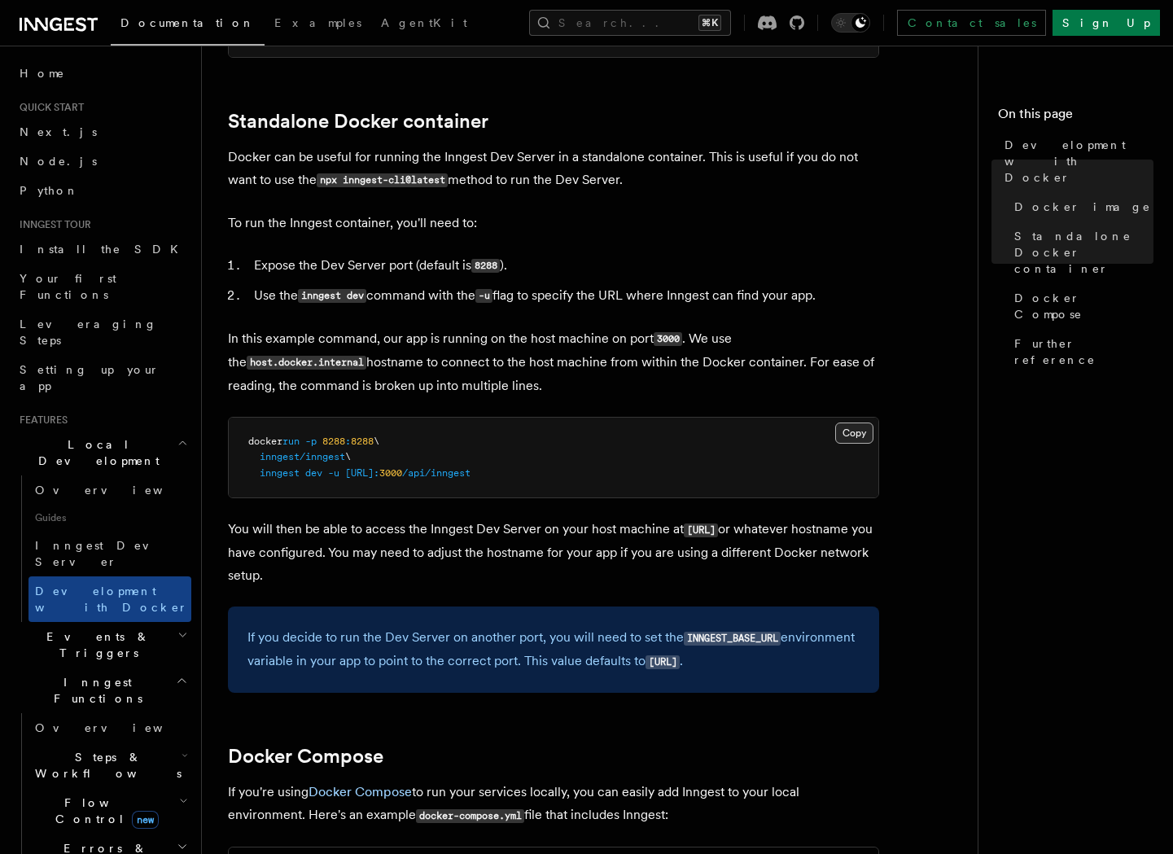
click at [854, 435] on button "Copy Copied" at bounding box center [854, 432] width 38 height 21
click at [554, 561] on p "You will then be able to access the Inngest Dev Server on your host machine at …" at bounding box center [553, 552] width 651 height 69
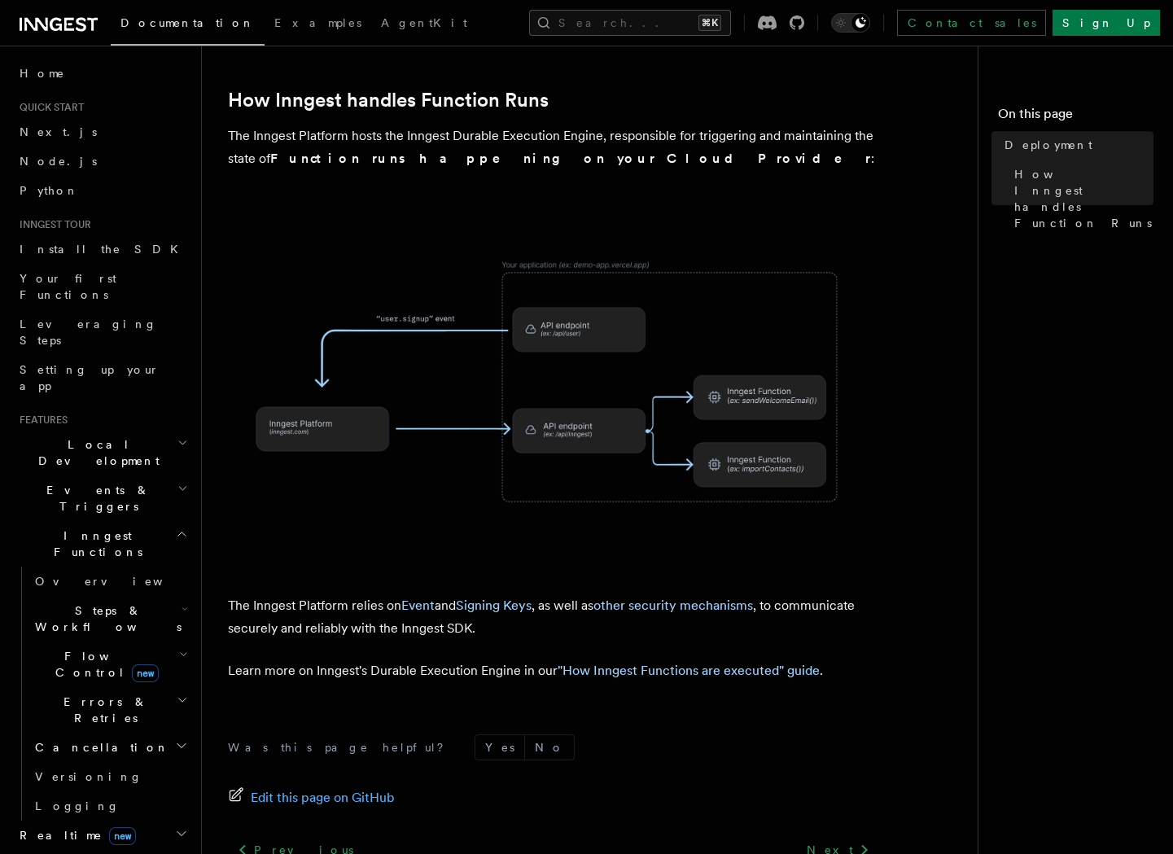
scroll to position [535, 0]
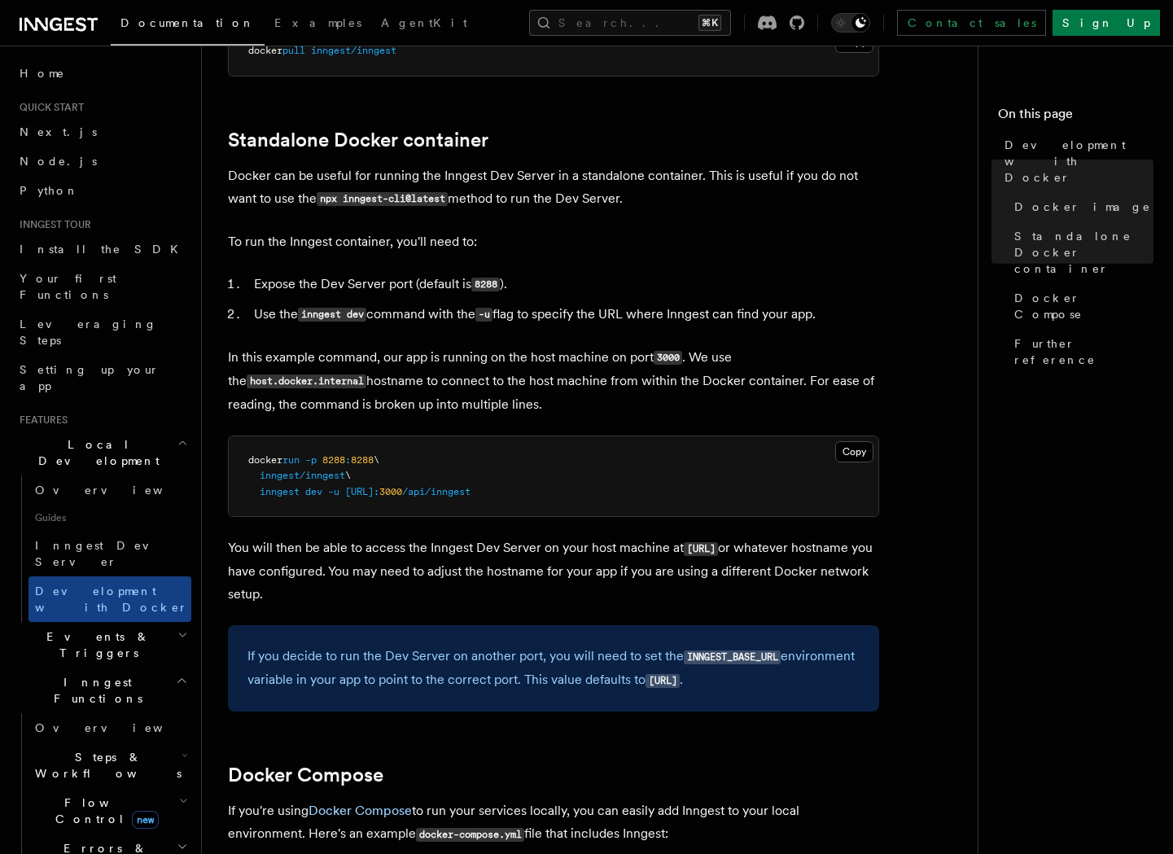
scroll to position [369, 0]
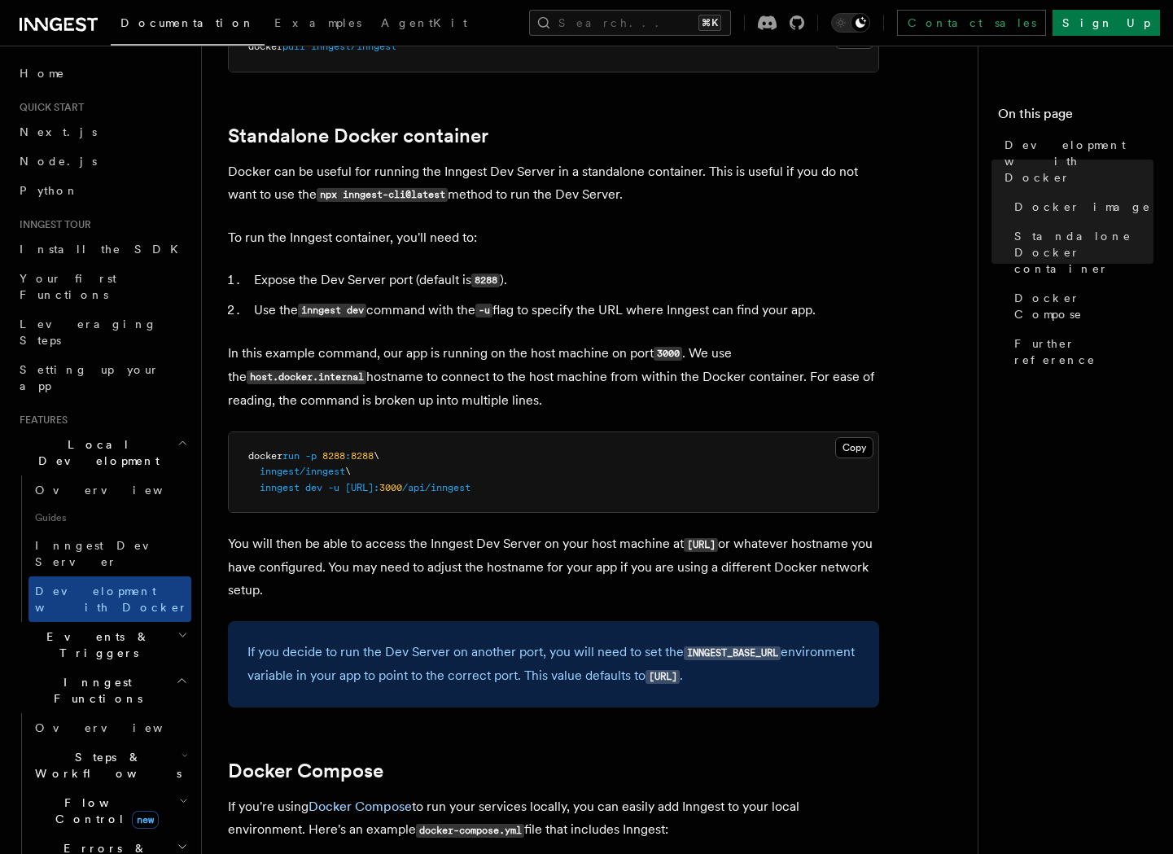
click at [311, 326] on article "Features Local Development Development with Docker Inngest provides a Docker im…" at bounding box center [596, 861] width 736 height 2318
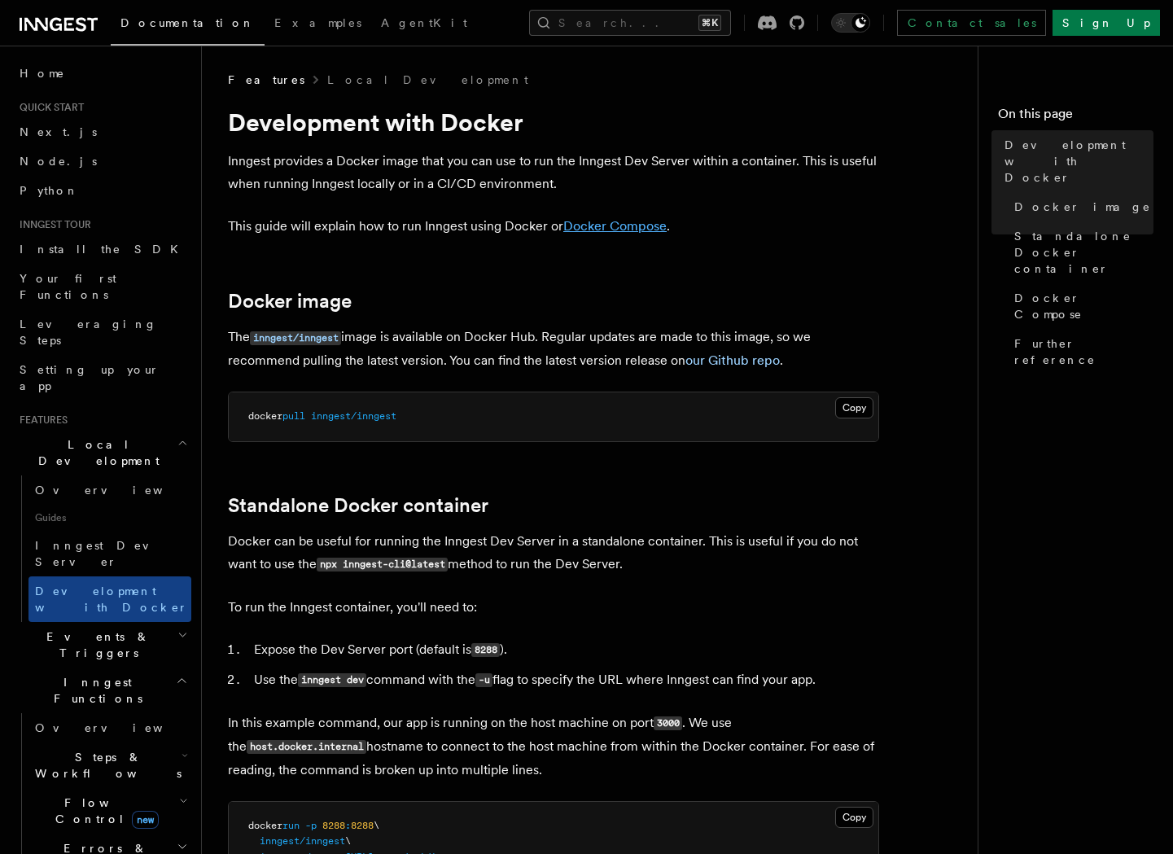
click at [601, 222] on link "Docker Compose" at bounding box center [614, 225] width 103 height 15
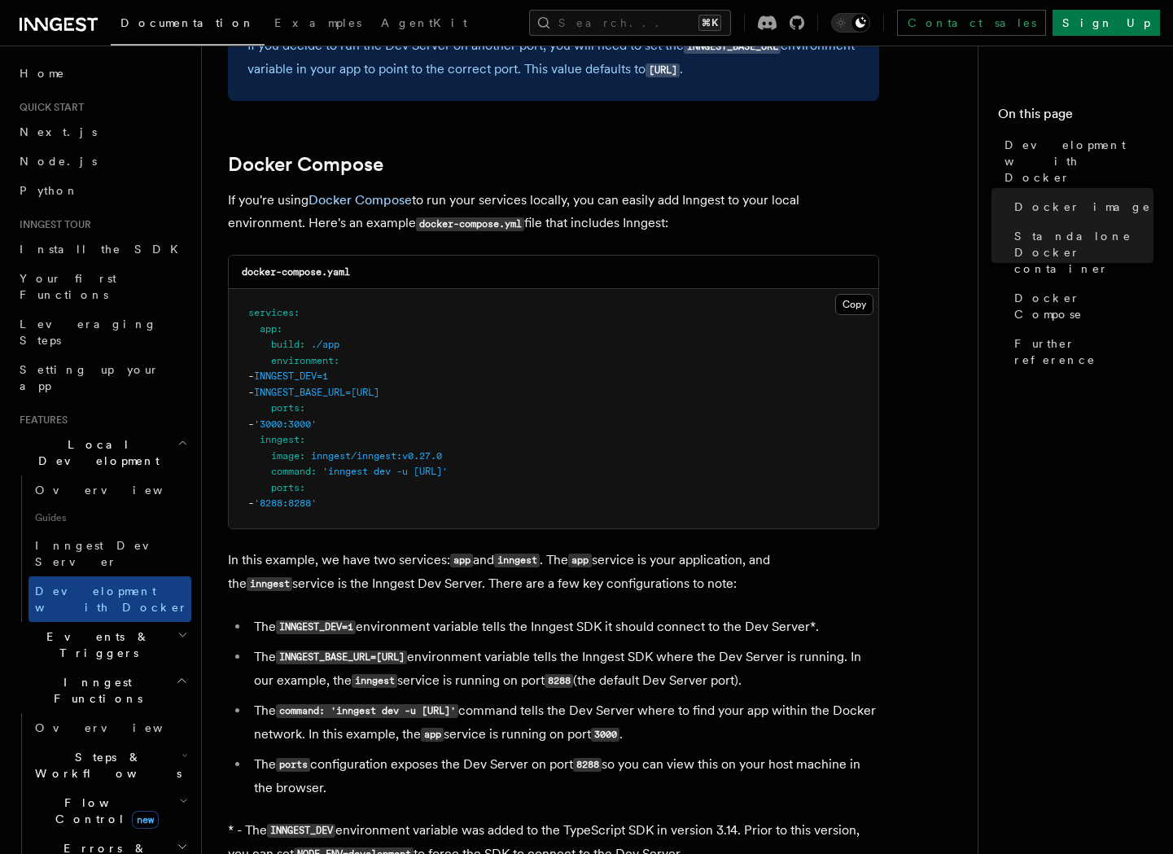
scroll to position [1054, 0]
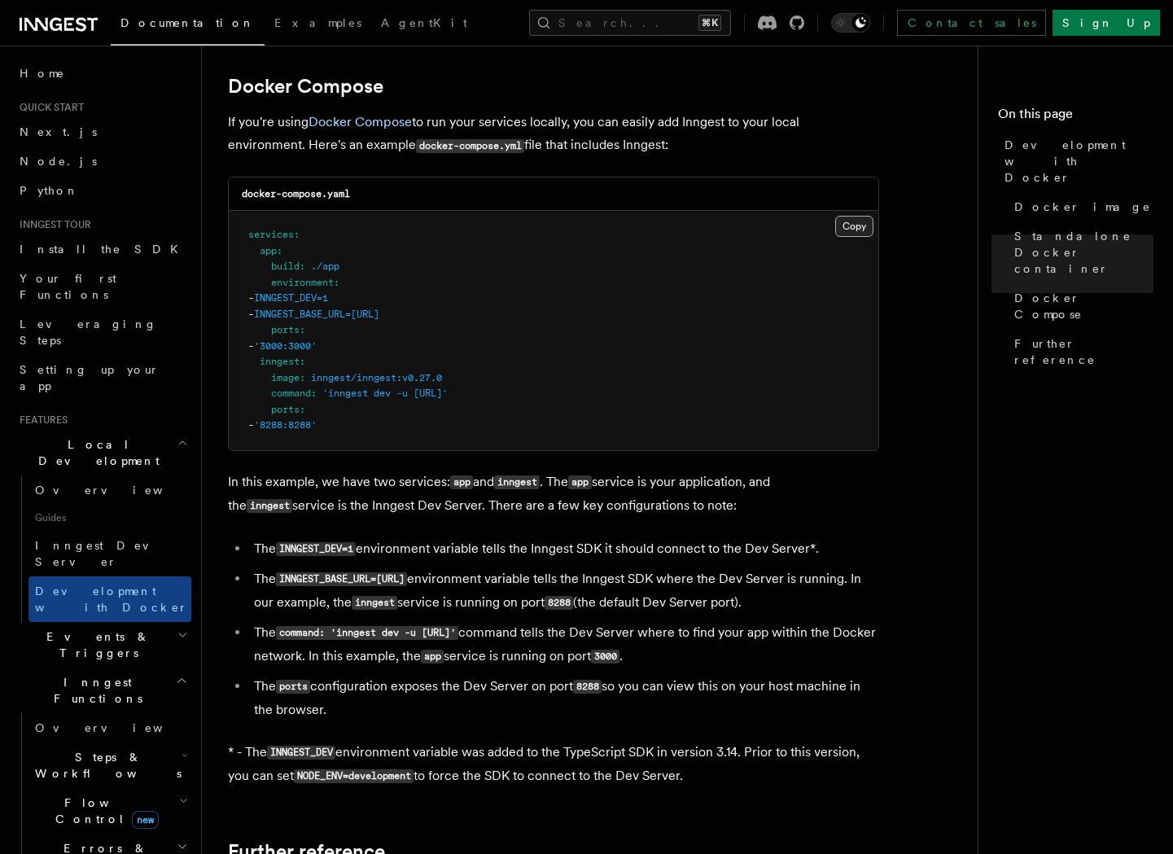
click at [855, 234] on button "Copy Copied" at bounding box center [854, 226] width 38 height 21
click at [510, 508] on p "In this example, we have two services: app and inngest . The app service is you…" at bounding box center [553, 493] width 651 height 47
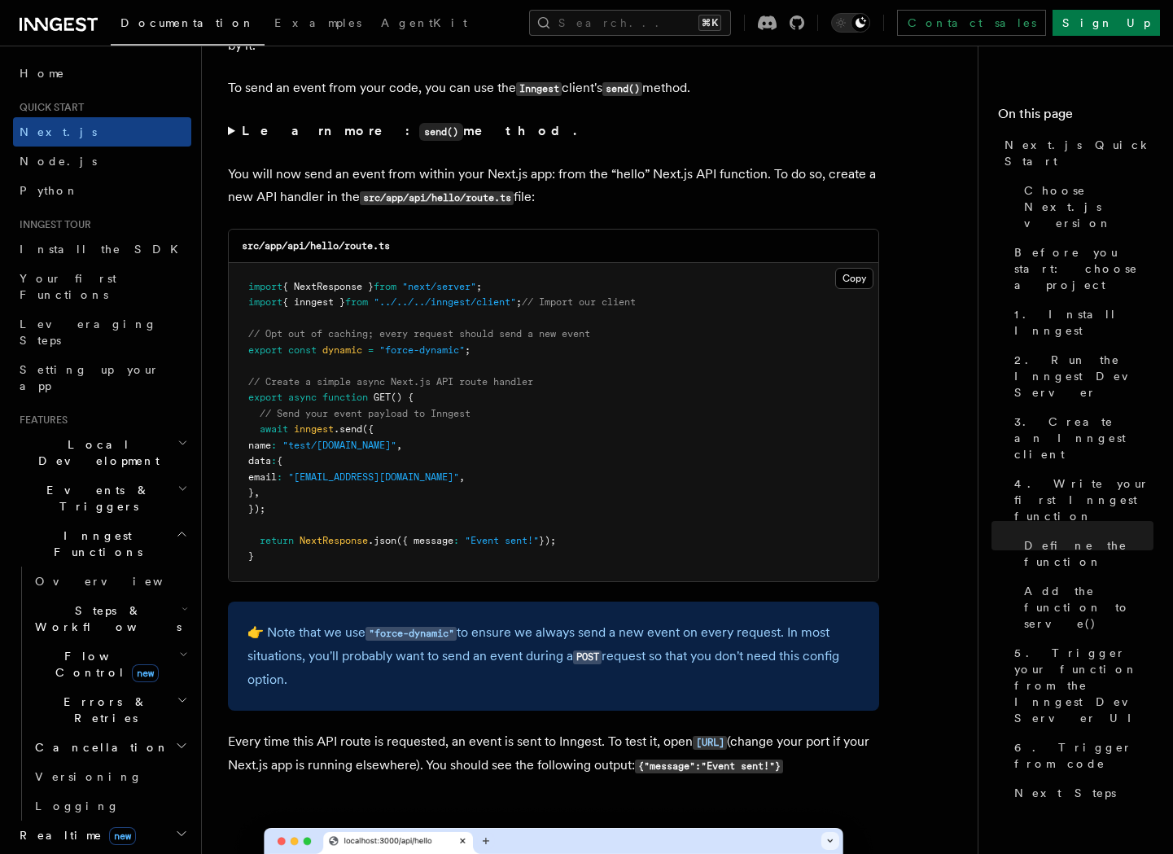
scroll to position [8552, 0]
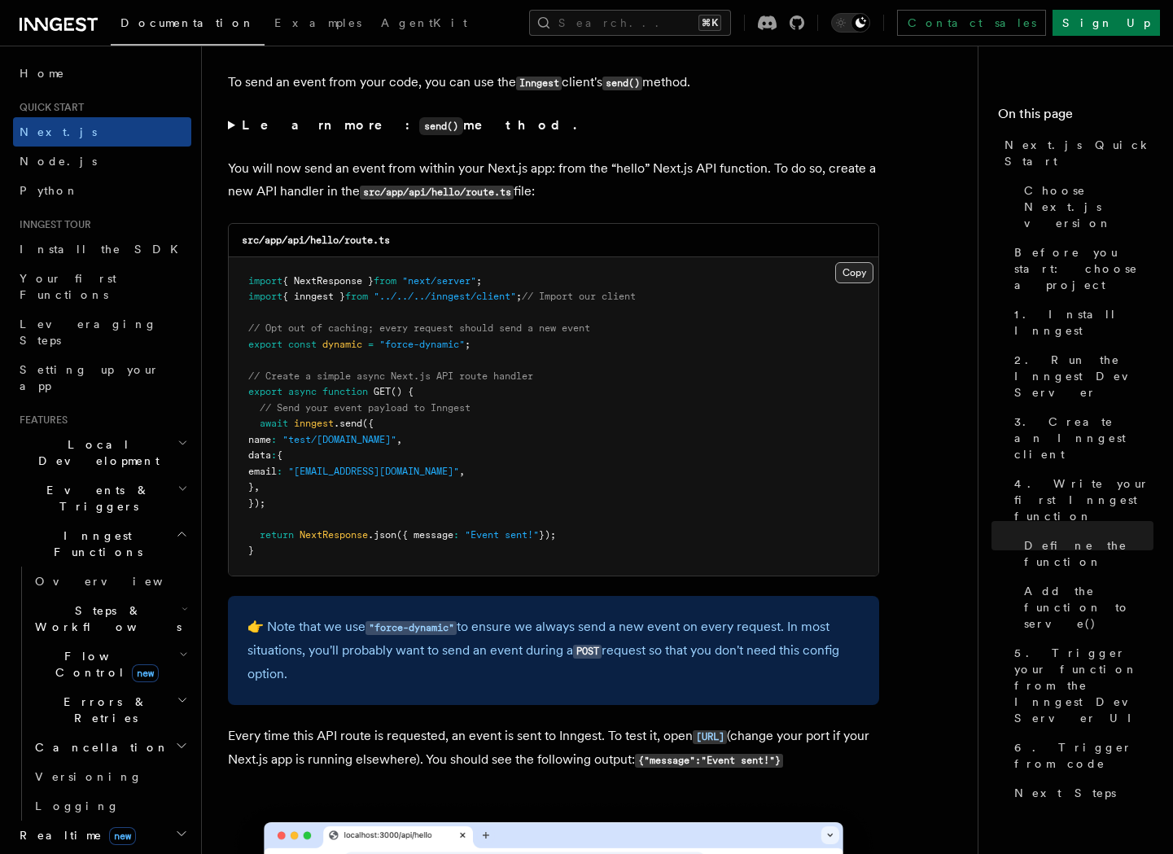
click at [847, 283] on button "Copy Copied" at bounding box center [854, 272] width 38 height 21
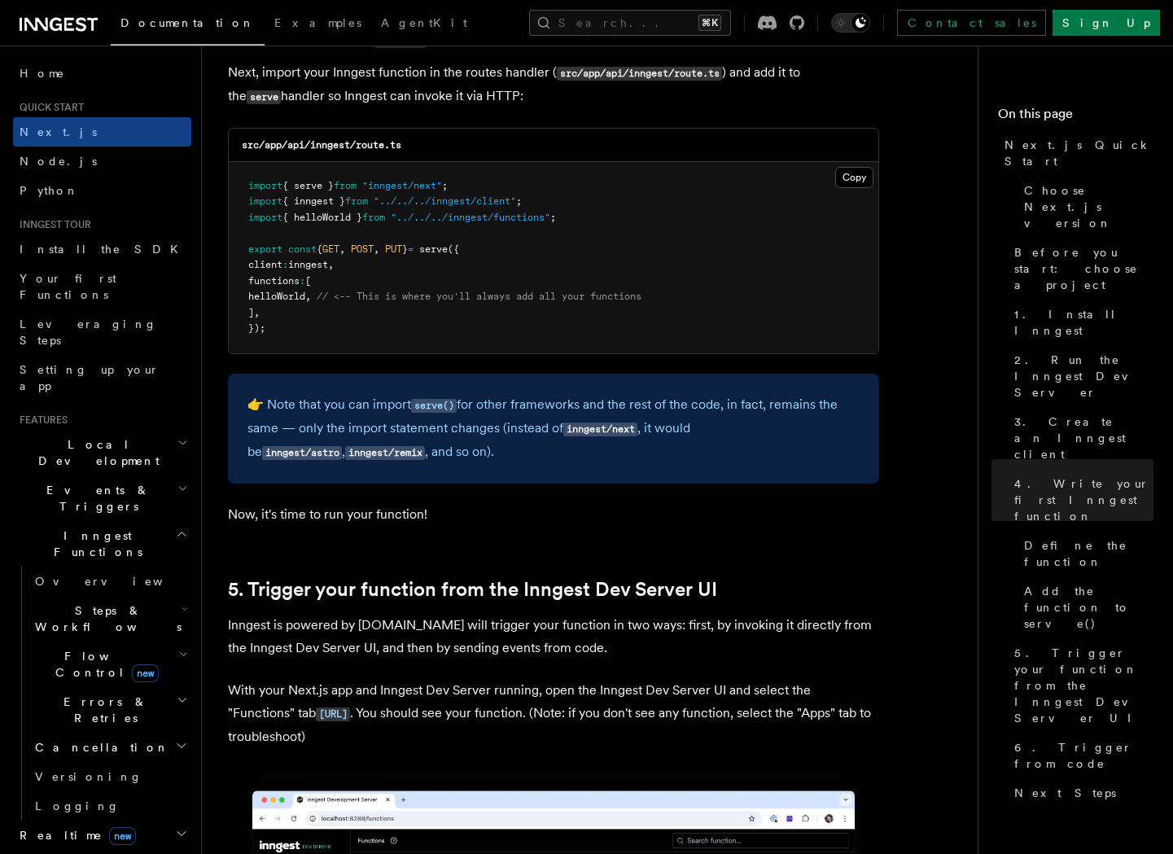
scroll to position [2908, 0]
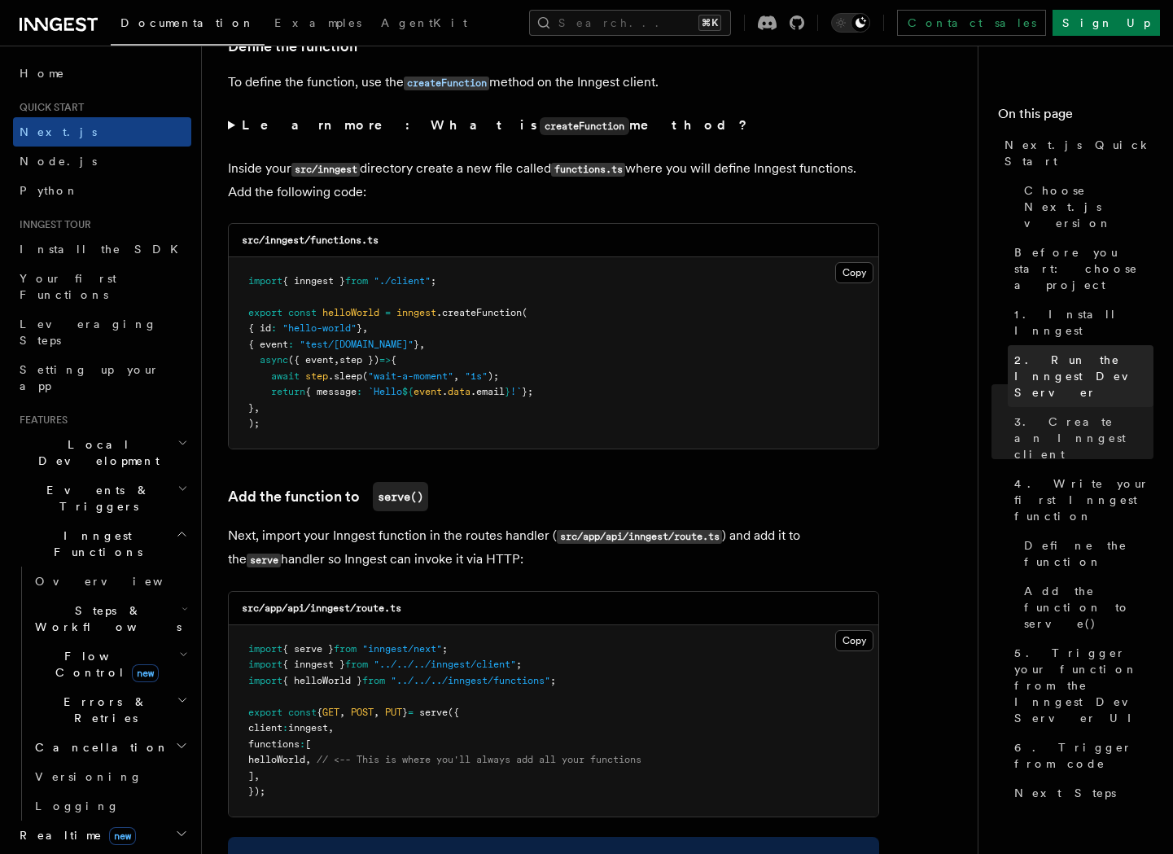
click at [1049, 352] on span "2. Run the Inngest Dev Server" at bounding box center [1083, 376] width 139 height 49
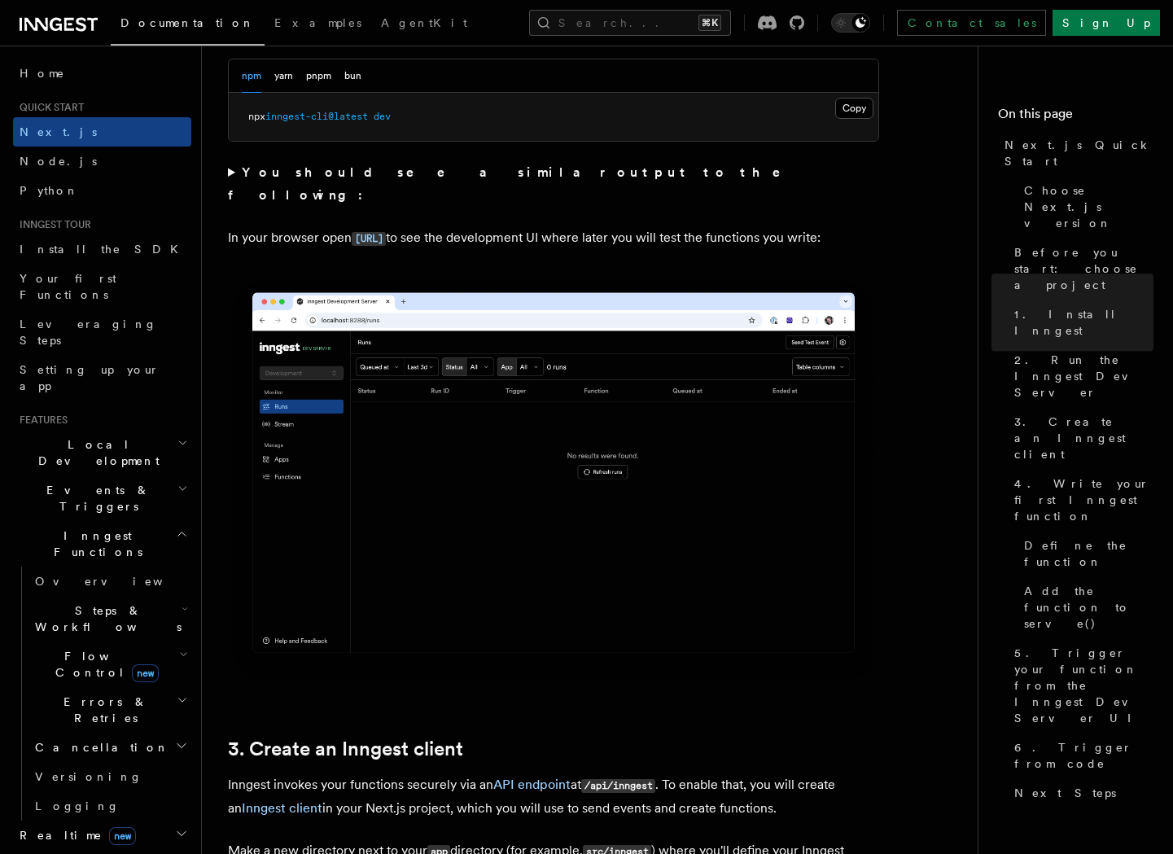
scroll to position [1241, 0]
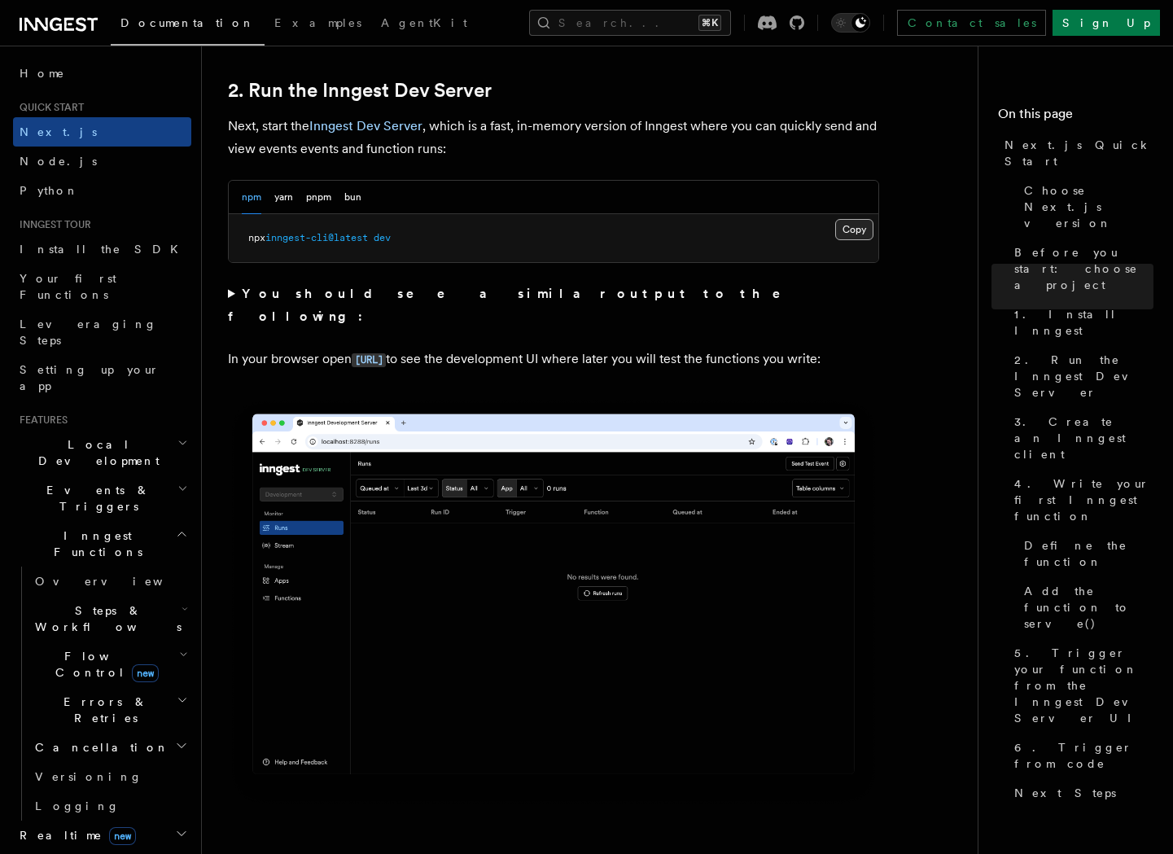
click at [862, 228] on button "Copy Copied" at bounding box center [854, 229] width 38 height 21
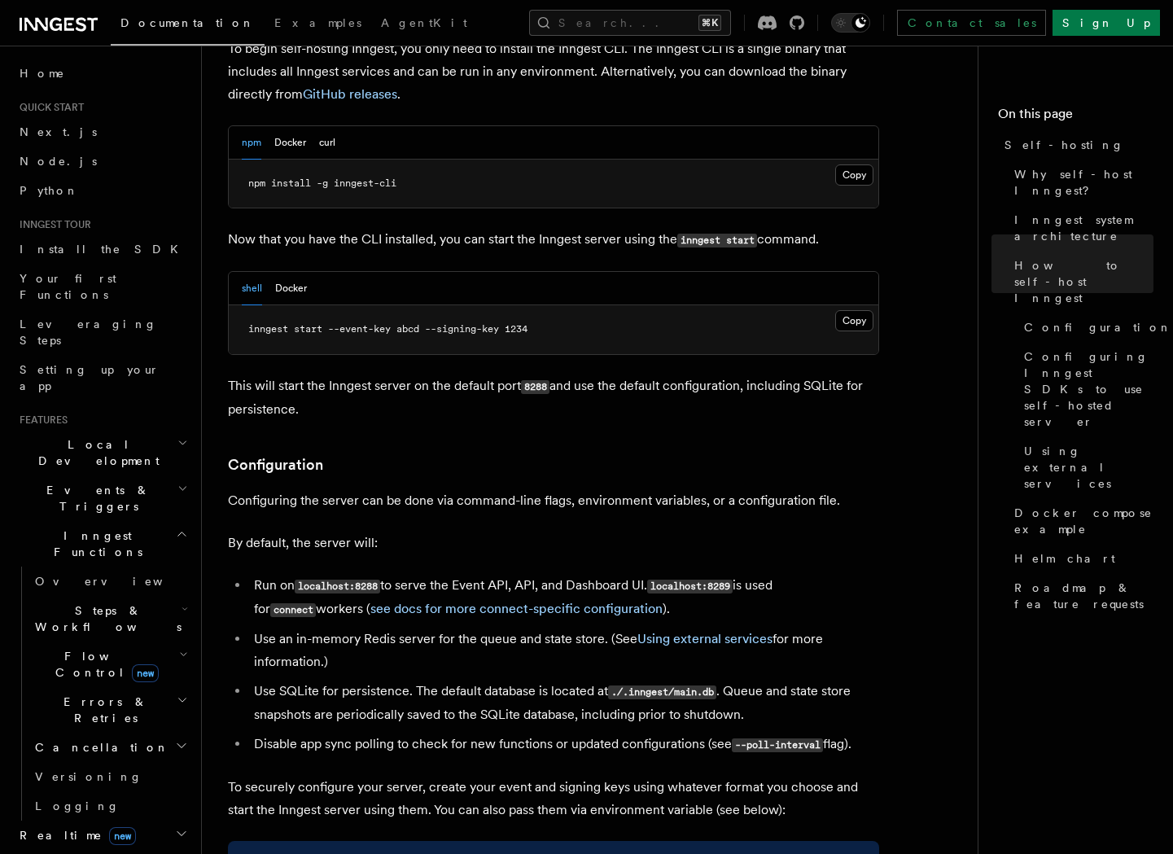
scroll to position [1706, 0]
click at [284, 125] on button "Docker" at bounding box center [290, 141] width 32 height 33
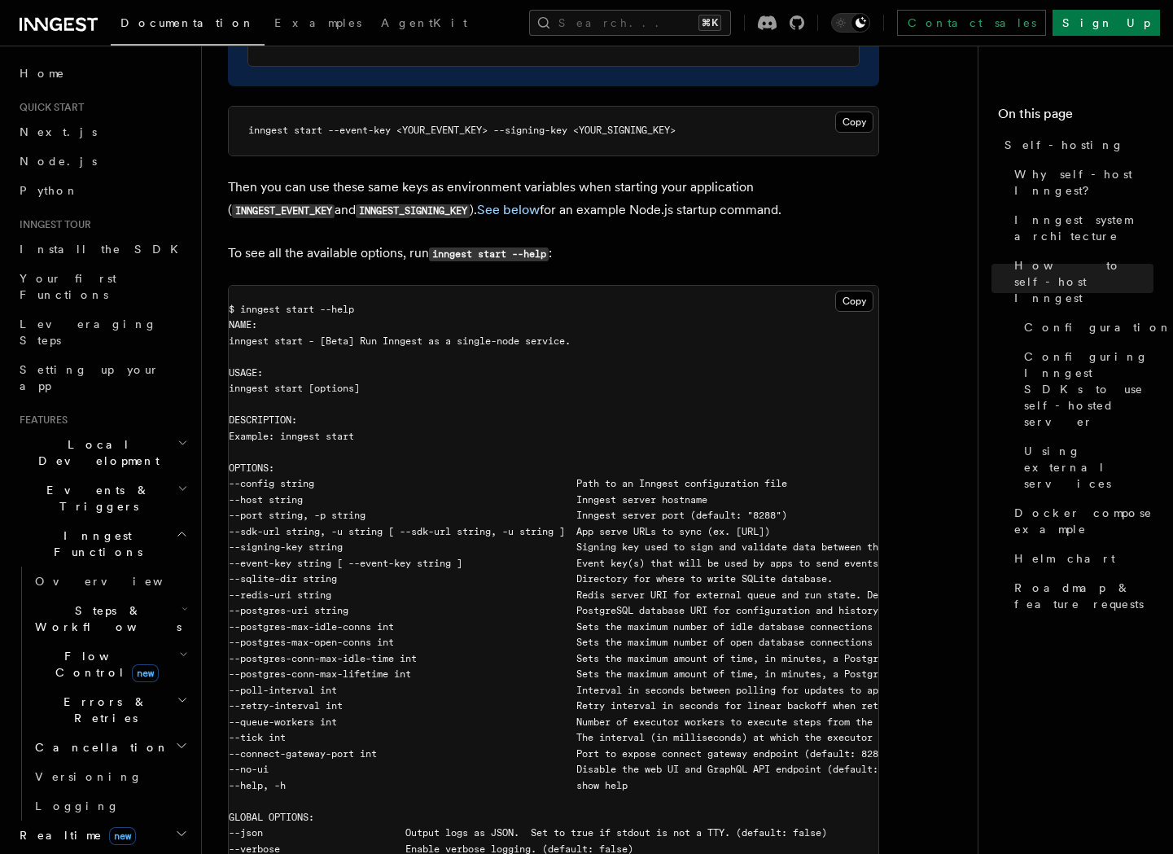
scroll to position [0, 0]
